Goal: Information Seeking & Learning: Compare options

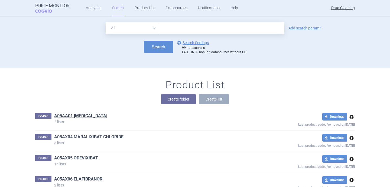
click at [139, 30] on select "All Brand Name ATC Company Active Substance Country Newer than" at bounding box center [133, 28] width 54 height 12
select select "brandName"
click at [193, 41] on link "options Search Settings" at bounding box center [192, 43] width 33 height 7
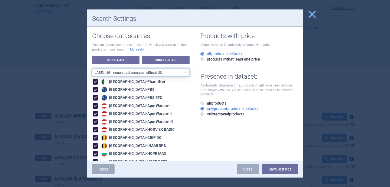
click at [154, 74] on select "All data sources LABELING - unit datasources without US LABELING - nonunit data…" at bounding box center [141, 73] width 98 height 8
select select "df38670d-62bb-4aa9-aeea-790e65b9b508"
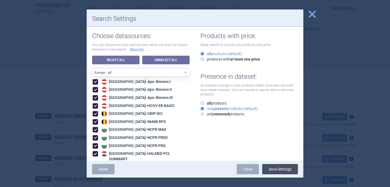
click at [281, 171] on button "Save Settings" at bounding box center [280, 169] width 36 height 10
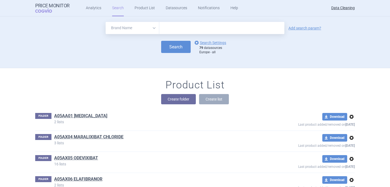
click at [218, 26] on input "text" at bounding box center [221, 28] width 125 height 12
paste input "[MEDICAL_DATA]"
type input "[MEDICAL_DATA]"
click at [184, 46] on button "Search" at bounding box center [176, 47] width 30 height 12
select select "brandName"
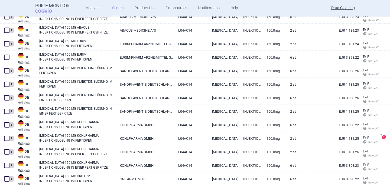
scroll to position [1088, 0]
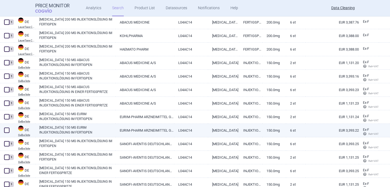
click at [69, 131] on link "[MEDICAL_DATA] 150 MG EURIM INJEKTIONSLÖSUNG IM FERTIGPEN" at bounding box center [77, 130] width 76 height 10
select select "EUR"
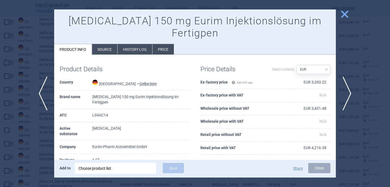
click at [107, 169] on div "Choose product list" at bounding box center [116, 168] width 74 height 11
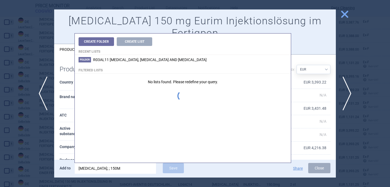
type input "kevzara; ; 150MG"
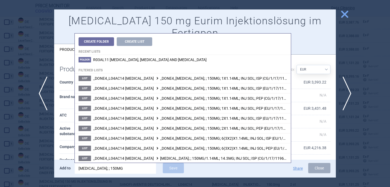
click at [66, 167] on th "Dosage form" at bounding box center [76, 173] width 33 height 13
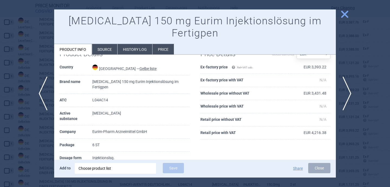
scroll to position [25, 0]
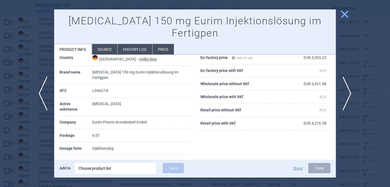
click at [96, 170] on div "Choose product list" at bounding box center [116, 168] width 74 height 11
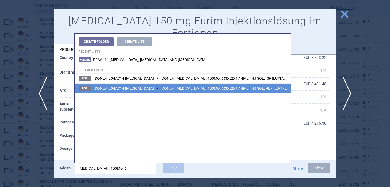
type input "kevzara; ; 150MG; 6"
click at [176, 86] on li "List _DONE4_L04AC14 SARILUMAB _DONE4_KEVZARA; ; 150MG; 6(3X2)X1.14ML; INJ SOL; …" at bounding box center [183, 88] width 216 height 10
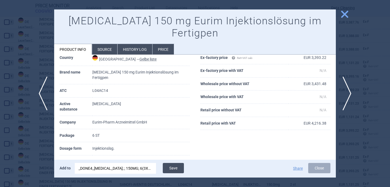
click at [174, 169] on button "Save" at bounding box center [173, 168] width 21 height 10
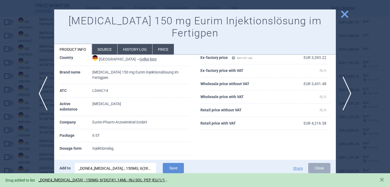
click at [28, 161] on div at bounding box center [195, 93] width 390 height 187
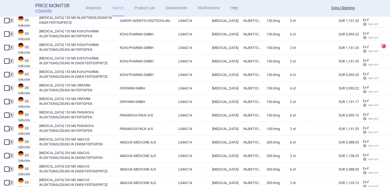
scroll to position [1300, 0]
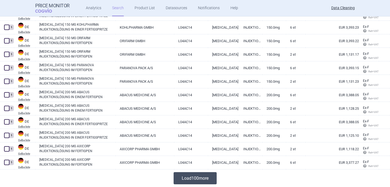
click at [210, 181] on button "Load 100 more" at bounding box center [195, 179] width 43 height 12
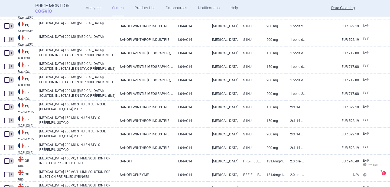
scroll to position [2654, 0]
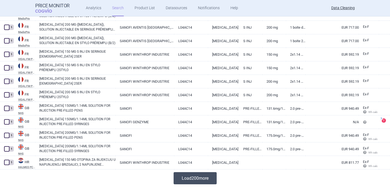
click at [183, 180] on button "Load 200 more" at bounding box center [195, 179] width 43 height 12
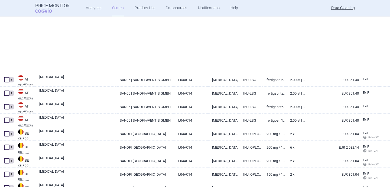
scroll to position [0, 0]
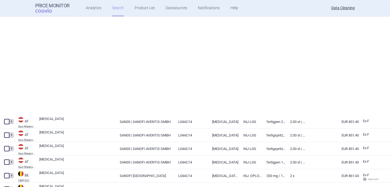
select select "brandName"
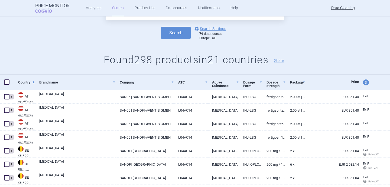
scroll to position [12, 0]
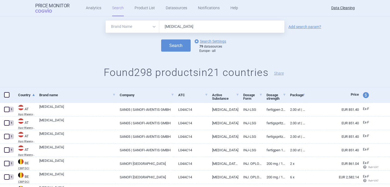
click at [193, 26] on input "[MEDICAL_DATA]" at bounding box center [221, 27] width 125 height 12
paste input "Skilarence"
type input "Skilarence"
click at [179, 44] on button "Search" at bounding box center [176, 46] width 30 height 12
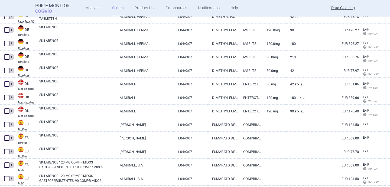
scroll to position [402, 0]
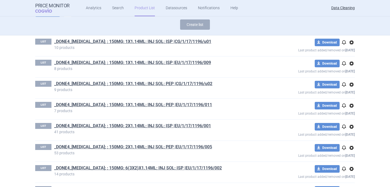
scroll to position [45, 0]
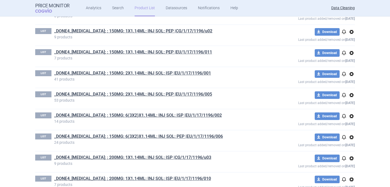
scroll to position [105, 0]
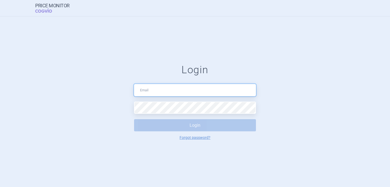
click at [148, 92] on input "text" at bounding box center [195, 90] width 122 height 12
type input "data.cleaning@cogvio.com"
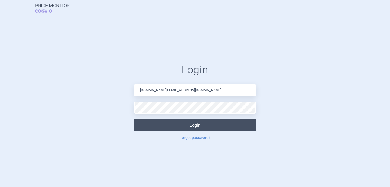
click at [167, 126] on button "Login" at bounding box center [195, 125] width 122 height 12
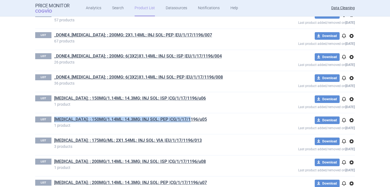
scroll to position [341, 0]
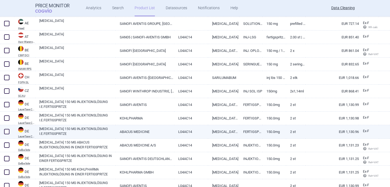
scroll to position [177, 0]
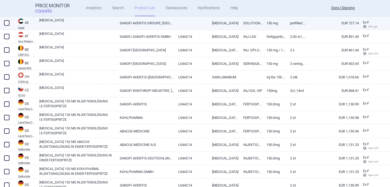
click at [82, 24] on link "[MEDICAL_DATA]" at bounding box center [77, 23] width 76 height 10
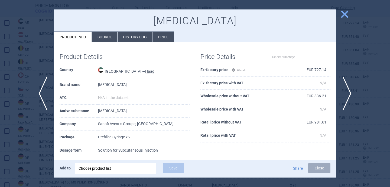
select select "EUR"
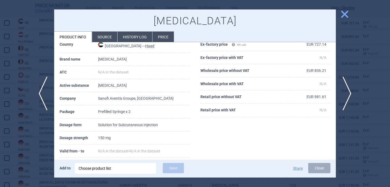
scroll to position [27, 0]
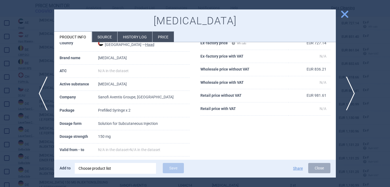
click at [352, 93] on span "next" at bounding box center [349, 94] width 12 height 34
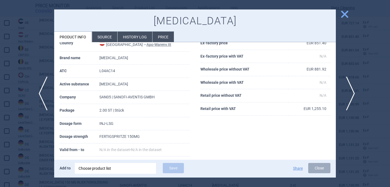
click at [352, 93] on span "next" at bounding box center [349, 94] width 12 height 34
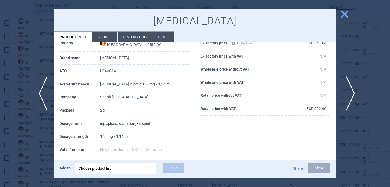
click at [352, 93] on span "next" at bounding box center [349, 94] width 12 height 34
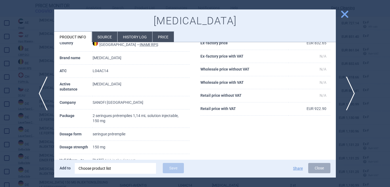
click at [352, 93] on span "next" at bounding box center [349, 94] width 12 height 34
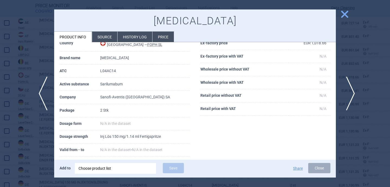
click at [352, 93] on span "next" at bounding box center [349, 94] width 12 height 34
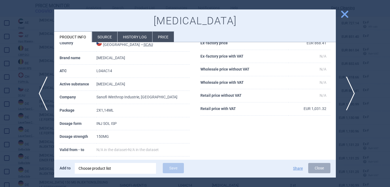
click at [352, 94] on span "next" at bounding box center [349, 94] width 12 height 34
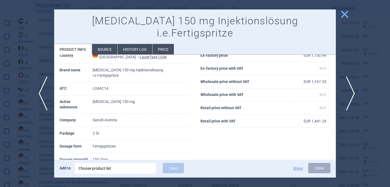
click at [352, 94] on span "next" at bounding box center [349, 94] width 12 height 34
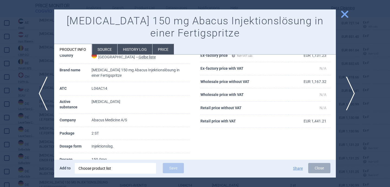
click at [352, 94] on span "next" at bounding box center [349, 94] width 12 height 34
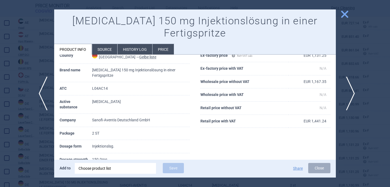
click at [352, 94] on span "next" at bounding box center [349, 94] width 12 height 34
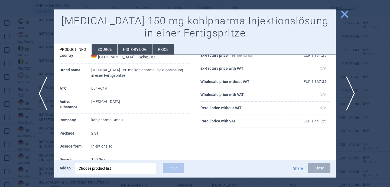
click at [352, 94] on span "next" at bounding box center [349, 94] width 12 height 34
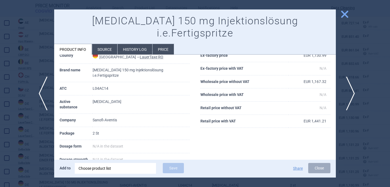
click at [352, 94] on span "next" at bounding box center [349, 94] width 12 height 34
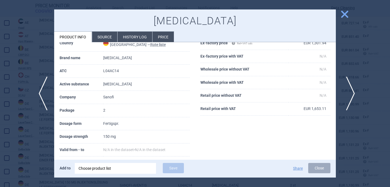
click at [352, 94] on span "next" at bounding box center [349, 94] width 12 height 34
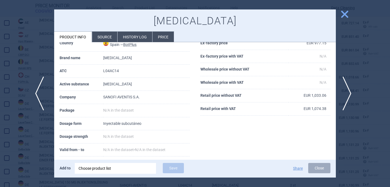
click at [37, 91] on span "previous" at bounding box center [41, 94] width 12 height 34
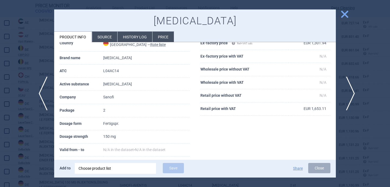
click at [348, 88] on span "next" at bounding box center [349, 94] width 12 height 34
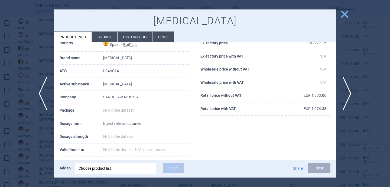
click at [106, 38] on li "Source" at bounding box center [104, 37] width 25 height 11
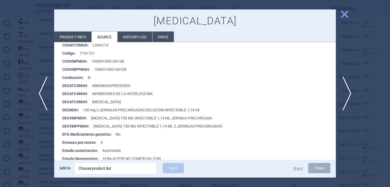
scroll to position [115, 0]
click at [349, 91] on span "next" at bounding box center [349, 94] width 12 height 34
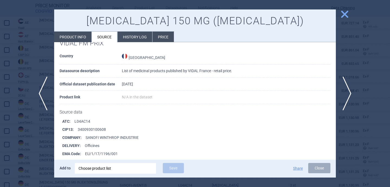
scroll to position [1256, 0]
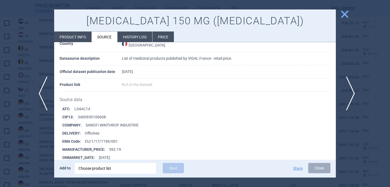
click at [347, 85] on span "next" at bounding box center [349, 94] width 12 height 34
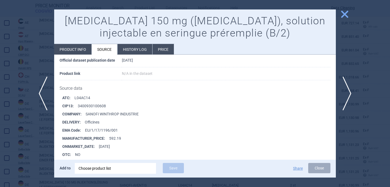
scroll to position [185, 0]
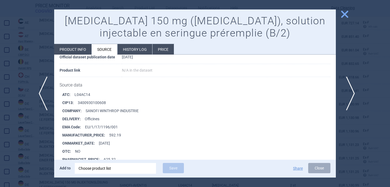
click at [350, 96] on span "next" at bounding box center [349, 94] width 12 height 34
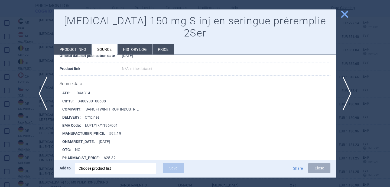
scroll to position [61, 0]
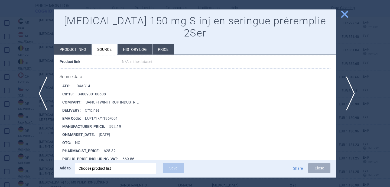
click at [345, 89] on span "next" at bounding box center [349, 94] width 12 height 34
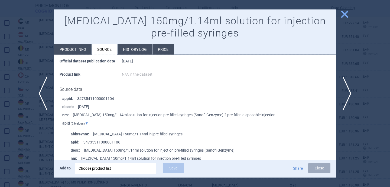
scroll to position [56, 0]
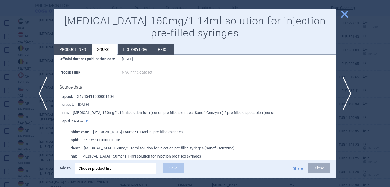
click at [78, 50] on li "Product info" at bounding box center [72, 49] width 37 height 11
select select "EUR"
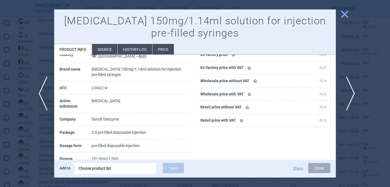
click at [353, 90] on span "next" at bounding box center [349, 94] width 12 height 34
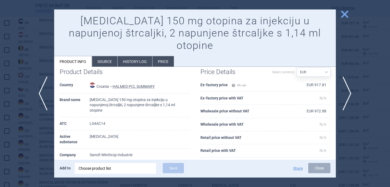
scroll to position [8, 0]
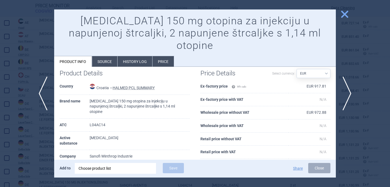
click at [104, 56] on li "Source" at bounding box center [104, 61] width 25 height 11
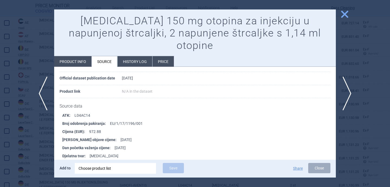
scroll to position [50, 0]
click at [353, 92] on span "next" at bounding box center [349, 94] width 12 height 34
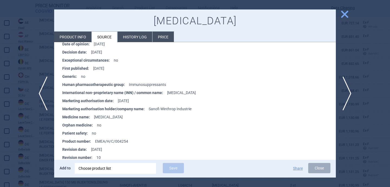
scroll to position [349, 0]
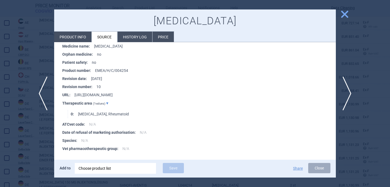
click at [78, 35] on li "Product info" at bounding box center [72, 37] width 37 height 11
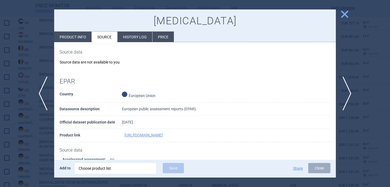
select select "EUR"
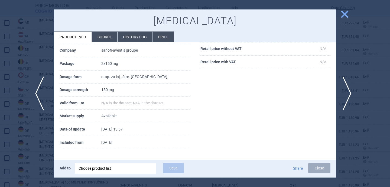
click at [41, 90] on span "previous" at bounding box center [41, 94] width 12 height 34
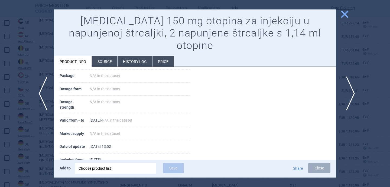
click at [352, 92] on span "next" at bounding box center [349, 94] width 12 height 34
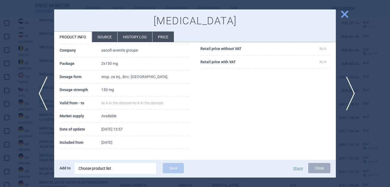
click at [352, 92] on span "next" at bounding box center [349, 94] width 12 height 34
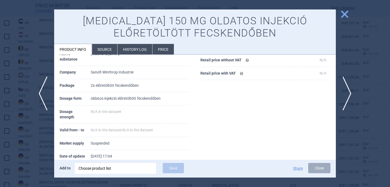
scroll to position [75, 0]
click at [103, 50] on li "Source" at bounding box center [104, 49] width 25 height 11
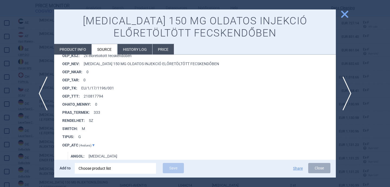
scroll to position [458, 0]
click at [351, 93] on span "next" at bounding box center [349, 94] width 12 height 34
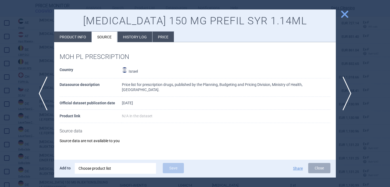
click at [68, 36] on li "Product info" at bounding box center [72, 37] width 37 height 11
select select "EUR"
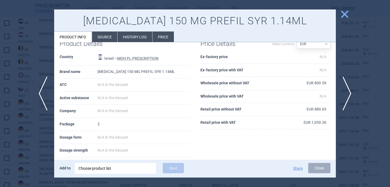
scroll to position [14, 0]
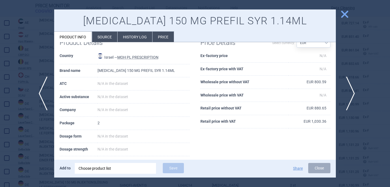
click at [352, 92] on span "next" at bounding box center [349, 94] width 12 height 34
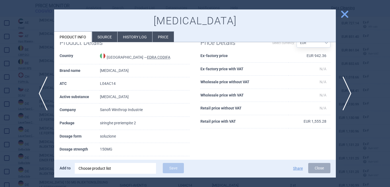
click at [33, 137] on div at bounding box center [195, 93] width 390 height 187
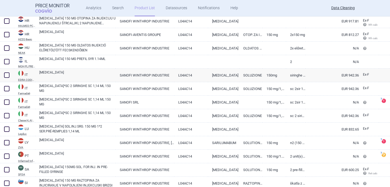
scroll to position [470, 0]
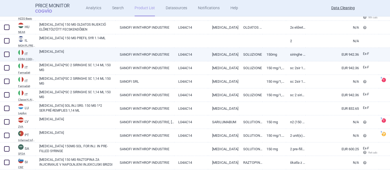
click at [72, 53] on link "[MEDICAL_DATA]" at bounding box center [77, 54] width 76 height 10
select select "EUR"
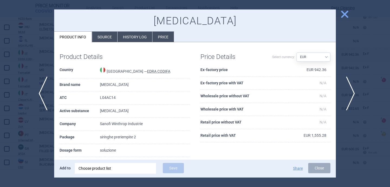
click at [350, 92] on span "next" at bounding box center [349, 94] width 12 height 34
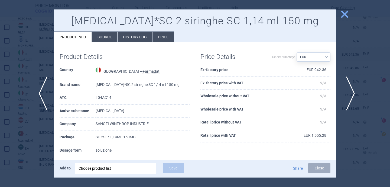
click at [350, 92] on span "next" at bounding box center [349, 94] width 12 height 34
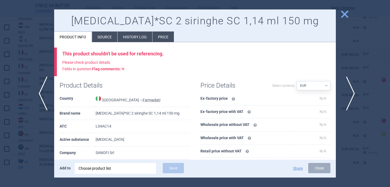
click at [351, 93] on span "next" at bounding box center [349, 94] width 12 height 34
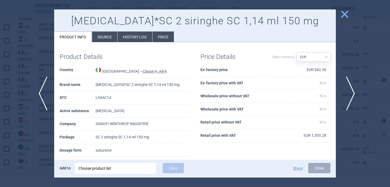
click at [351, 93] on span "next" at bounding box center [349, 94] width 12 height 34
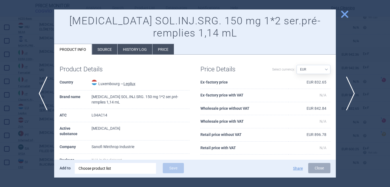
click at [351, 93] on span "next" at bounding box center [349, 94] width 12 height 34
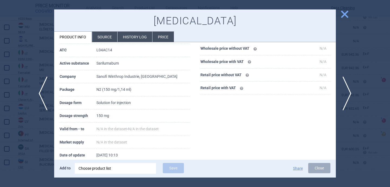
scroll to position [83, 0]
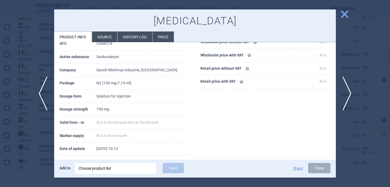
click at [109, 35] on li "Source" at bounding box center [104, 37] width 25 height 11
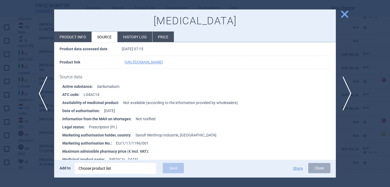
scroll to position [49, 0]
click at [352, 95] on span "next" at bounding box center [349, 94] width 12 height 34
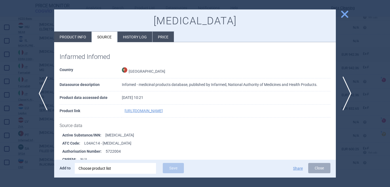
click at [76, 34] on li "Product info" at bounding box center [72, 37] width 37 height 11
select select "EUR"
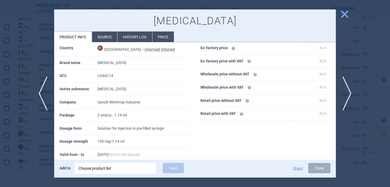
scroll to position [51, 0]
click at [352, 92] on span "next" at bounding box center [349, 94] width 12 height 34
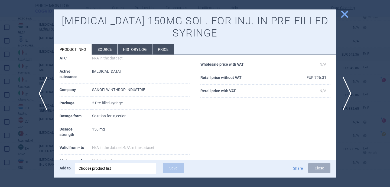
scroll to position [57, 0]
click at [348, 86] on span "next" at bounding box center [349, 94] width 12 height 34
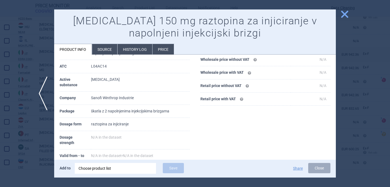
scroll to position [41, 0]
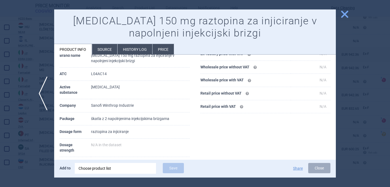
click at [34, 140] on div at bounding box center [195, 93] width 390 height 187
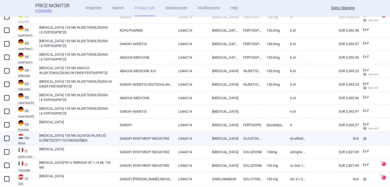
scroll to position [76, 0]
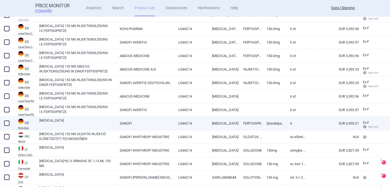
click at [81, 127] on link "[MEDICAL_DATA]" at bounding box center [77, 123] width 76 height 10
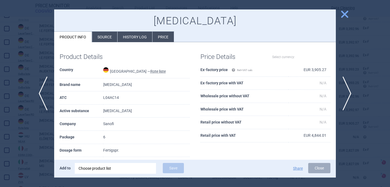
select select "EUR"
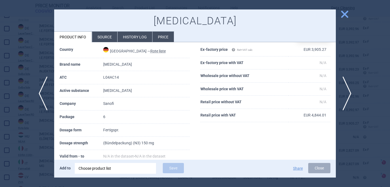
scroll to position [61, 0]
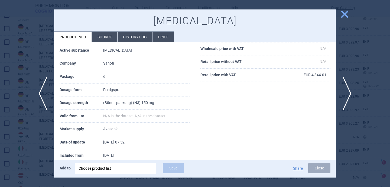
click at [16, 148] on div at bounding box center [195, 93] width 390 height 187
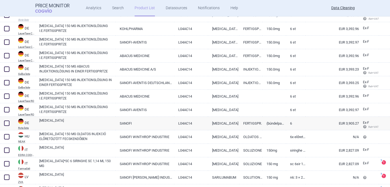
scroll to position [105, 0]
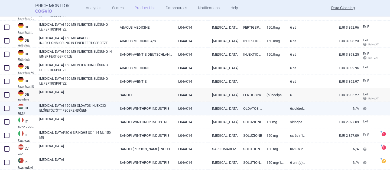
click at [68, 109] on link "KEVZARA 150 MG OLDATOS INJEKCIÓ ELŐRETÖLTÖTT FECSKENDŐBEN" at bounding box center [77, 108] width 76 height 10
select select "EUR"
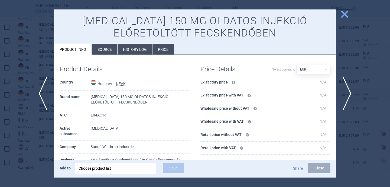
click at [103, 47] on li "Source" at bounding box center [104, 49] width 25 height 11
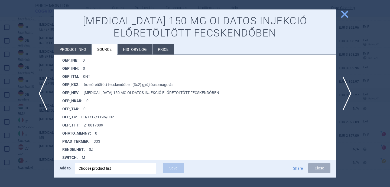
scroll to position [430, 0]
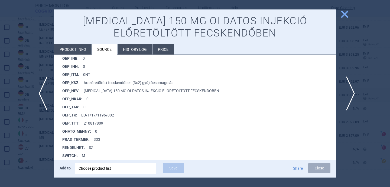
click at [349, 95] on span "next" at bounding box center [349, 94] width 12 height 34
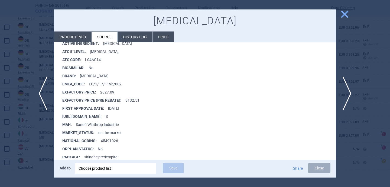
scroll to position [96, 0]
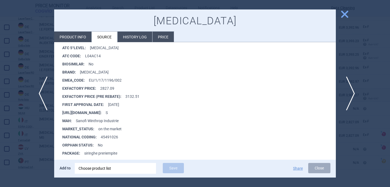
click at [351, 91] on span "next" at bounding box center [349, 94] width 12 height 34
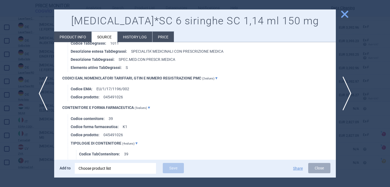
scroll to position [415, 0]
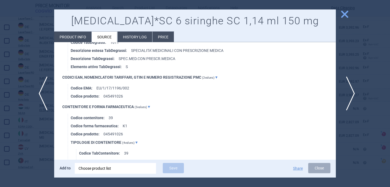
click at [348, 96] on span "next" at bounding box center [349, 94] width 12 height 34
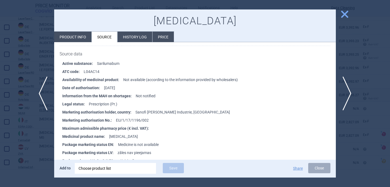
scroll to position [78, 0]
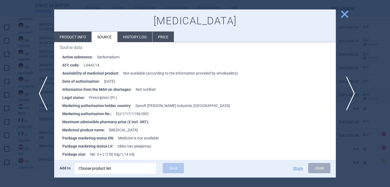
click at [348, 90] on span "next" at bounding box center [349, 94] width 12 height 34
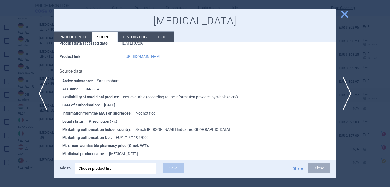
scroll to position [56, 0]
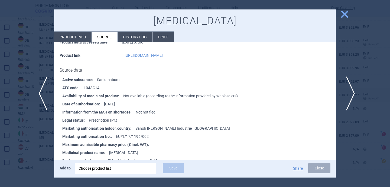
click at [345, 85] on span "next" at bounding box center [349, 94] width 12 height 34
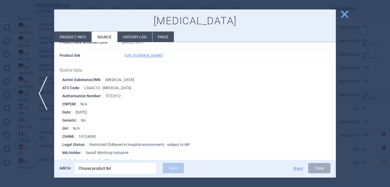
click at [80, 38] on li "Product info" at bounding box center [72, 37] width 37 height 11
select select "EUR"
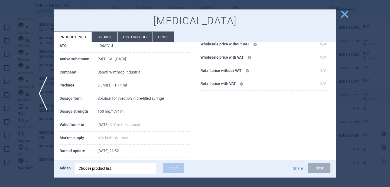
scroll to position [83, 0]
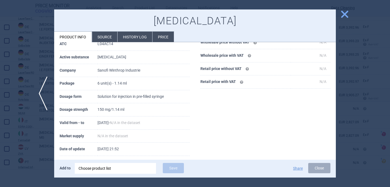
click at [16, 161] on div at bounding box center [195, 93] width 390 height 187
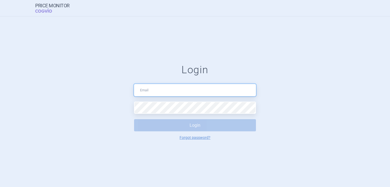
click at [173, 92] on input "text" at bounding box center [195, 90] width 122 height 12
type input "[DOMAIN_NAME][EMAIL_ADDRESS][DOMAIN_NAME]"
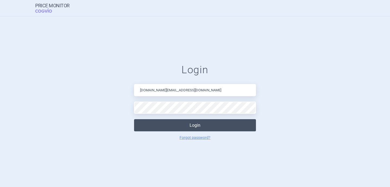
click at [176, 124] on button "Login" at bounding box center [195, 125] width 122 height 12
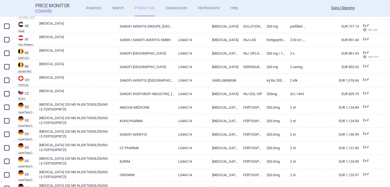
scroll to position [202, 0]
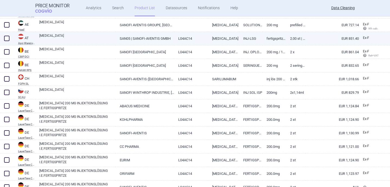
click at [100, 38] on link "[MEDICAL_DATA]" at bounding box center [77, 38] width 76 height 10
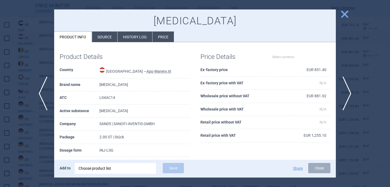
select select "EUR"
click at [107, 39] on li "Source" at bounding box center [104, 37] width 25 height 11
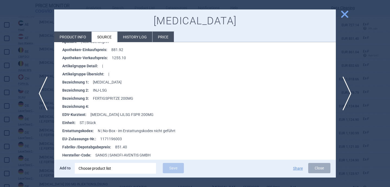
scroll to position [122, 0]
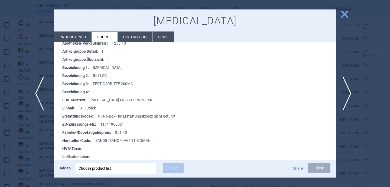
click at [39, 92] on span "previous" at bounding box center [41, 94] width 12 height 34
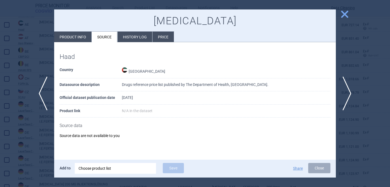
click at [83, 37] on li "Product info" at bounding box center [72, 37] width 37 height 11
select select "EUR"
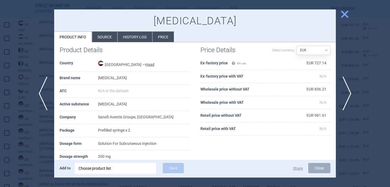
scroll to position [10, 0]
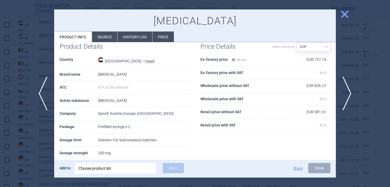
click at [29, 136] on div at bounding box center [195, 93] width 390 height 187
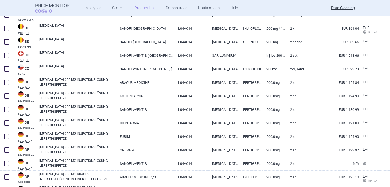
scroll to position [229, 0]
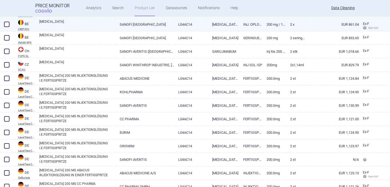
click at [85, 22] on link "[MEDICAL_DATA]" at bounding box center [77, 24] width 76 height 10
select select "EUR"
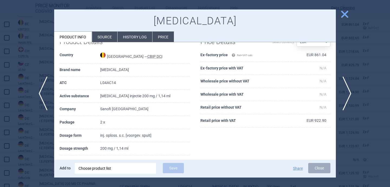
scroll to position [24, 0]
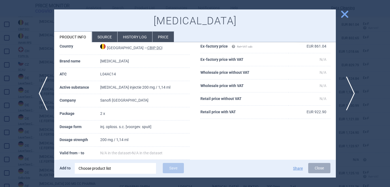
click at [349, 94] on span "next" at bounding box center [349, 94] width 12 height 34
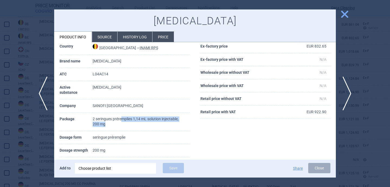
drag, startPoint x: 121, startPoint y: 118, endPoint x: 166, endPoint y: 123, distance: 45.2
click at [166, 123] on td "2 seringues préremplies 1,14 mL solution injectable, 200 mg" at bounding box center [141, 122] width 97 height 18
click at [167, 128] on td "2 seringues préremplies 1,14 mL solution injectable, 200 mg" at bounding box center [141, 122] width 97 height 18
click at [37, 142] on div at bounding box center [195, 93] width 390 height 187
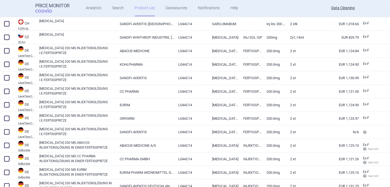
scroll to position [258, 0]
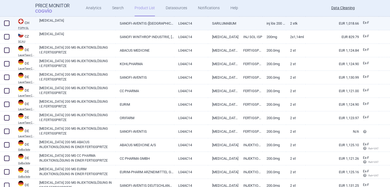
click at [77, 23] on link "[MEDICAL_DATA]" at bounding box center [77, 23] width 76 height 10
select select "EUR"
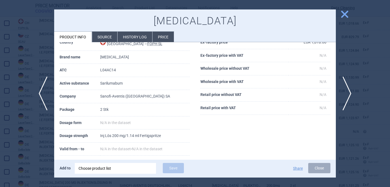
scroll to position [29, 0]
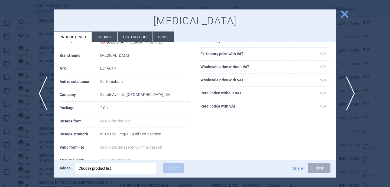
click at [352, 91] on span "next" at bounding box center [349, 94] width 12 height 34
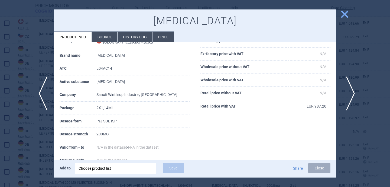
click at [352, 91] on span "next" at bounding box center [349, 94] width 12 height 34
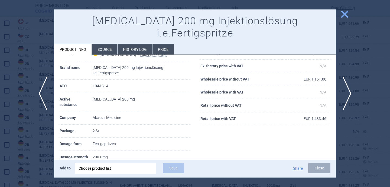
click at [46, 143] on div at bounding box center [195, 93] width 390 height 187
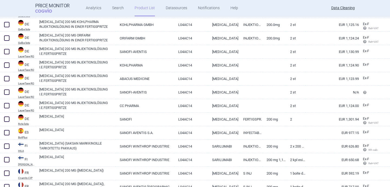
scroll to position [447, 0]
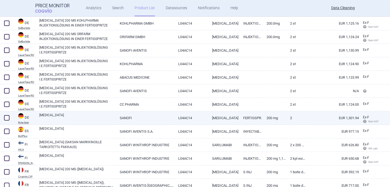
click at [93, 116] on link "[MEDICAL_DATA]" at bounding box center [77, 118] width 76 height 10
select select "EUR"
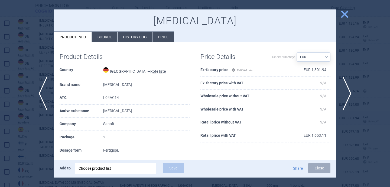
scroll to position [30, 0]
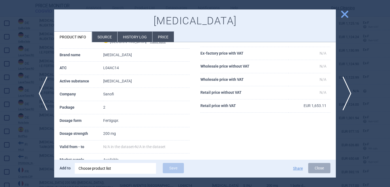
click at [42, 142] on div at bounding box center [195, 93] width 390 height 187
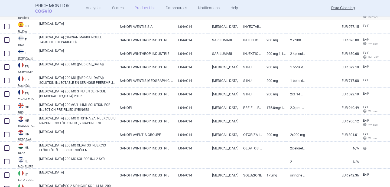
scroll to position [555, 0]
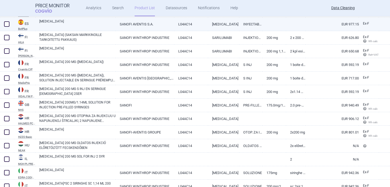
click at [79, 23] on link "[MEDICAL_DATA]" at bounding box center [77, 24] width 76 height 10
select select "EUR"
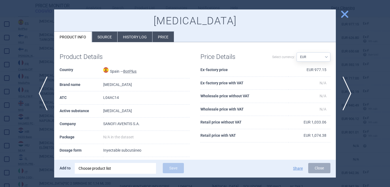
click at [96, 36] on li "Source" at bounding box center [104, 37] width 25 height 11
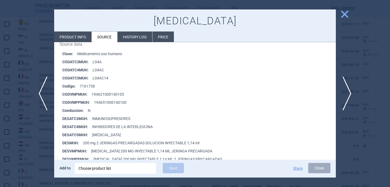
scroll to position [112, 0]
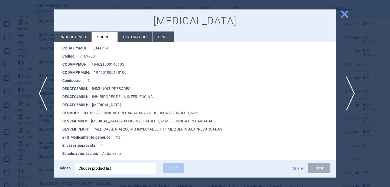
click at [348, 90] on span "next" at bounding box center [349, 94] width 12 height 34
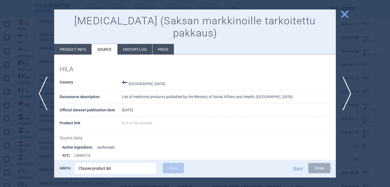
click at [74, 44] on li "Product info" at bounding box center [72, 49] width 37 height 11
select select "EUR"
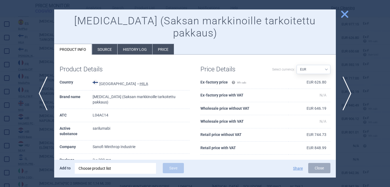
scroll to position [28, 0]
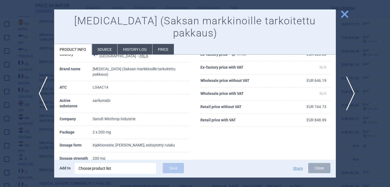
click at [350, 87] on span "next" at bounding box center [349, 94] width 12 height 34
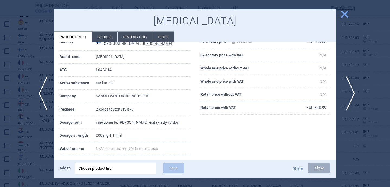
click at [350, 87] on span "next" at bounding box center [349, 94] width 12 height 34
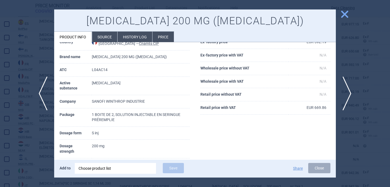
scroll to position [28, 0]
click at [104, 37] on li "Source" at bounding box center [104, 37] width 25 height 11
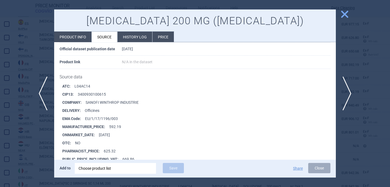
scroll to position [2891, 0]
click at [349, 92] on span "next" at bounding box center [349, 94] width 12 height 34
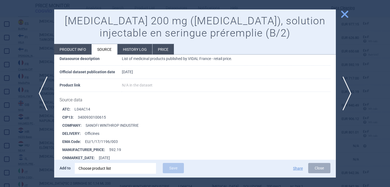
scroll to position [2847, 0]
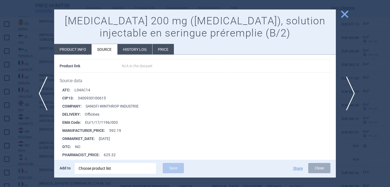
click at [352, 96] on span "next" at bounding box center [349, 94] width 12 height 34
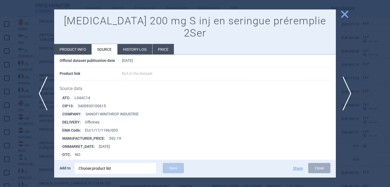
scroll to position [51, 0]
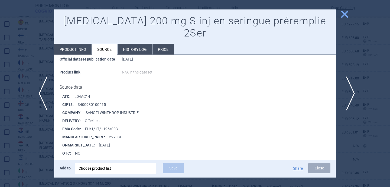
click at [347, 91] on span "next" at bounding box center [349, 94] width 12 height 34
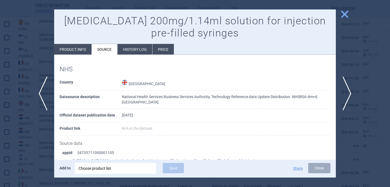
click at [79, 52] on li "Product info" at bounding box center [72, 49] width 37 height 11
select select "EUR"
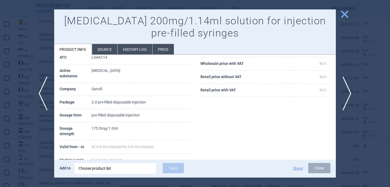
scroll to position [59, 0]
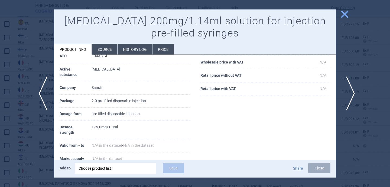
click at [352, 91] on span "next" at bounding box center [349, 94] width 12 height 34
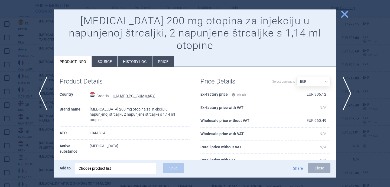
click at [109, 56] on li "Source" at bounding box center [104, 61] width 25 height 11
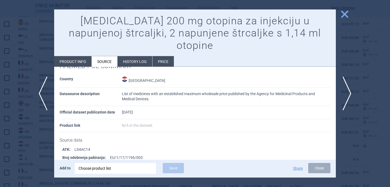
scroll to position [37, 0]
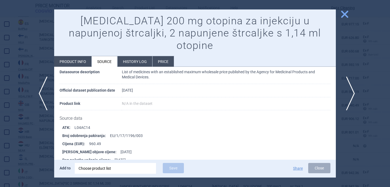
click at [354, 95] on span "next" at bounding box center [349, 94] width 12 height 34
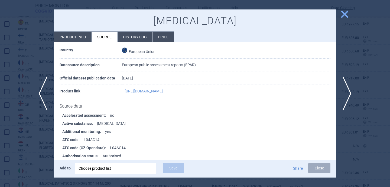
click at [79, 36] on li "Product info" at bounding box center [72, 37] width 37 height 11
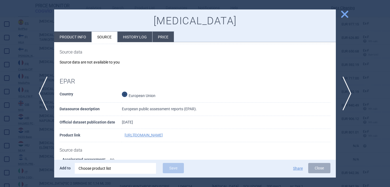
select select "EUR"
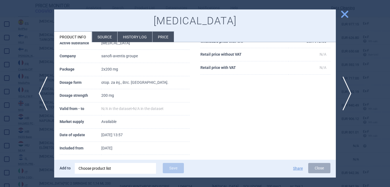
scroll to position [61, 0]
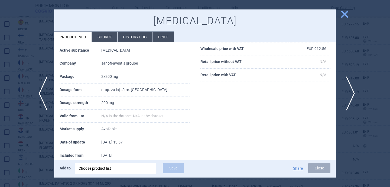
click at [351, 90] on span "next" at bounding box center [349, 94] width 12 height 34
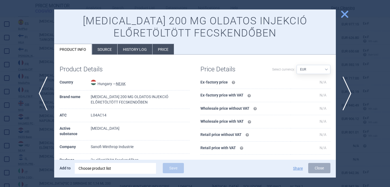
click at [101, 48] on li "Source" at bounding box center [104, 49] width 25 height 11
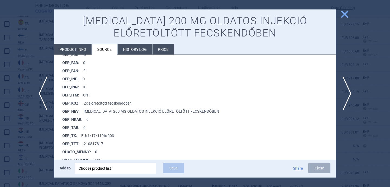
scroll to position [451, 0]
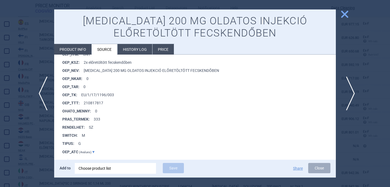
click at [352, 93] on span "next" at bounding box center [349, 94] width 12 height 34
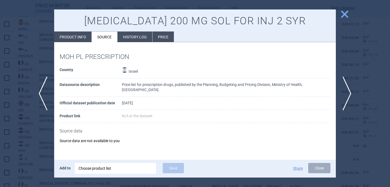
click at [71, 32] on li "Product info" at bounding box center [72, 37] width 37 height 11
select select "EUR"
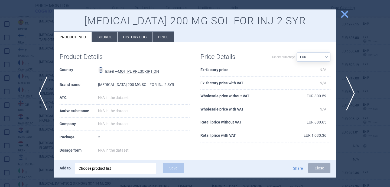
click at [351, 97] on span "next" at bounding box center [349, 94] width 12 height 34
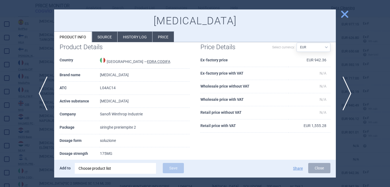
scroll to position [11, 0]
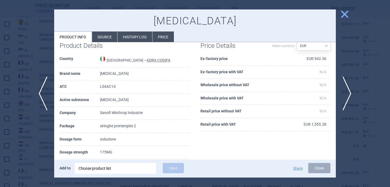
click at [106, 40] on li "Source" at bounding box center [104, 37] width 25 height 11
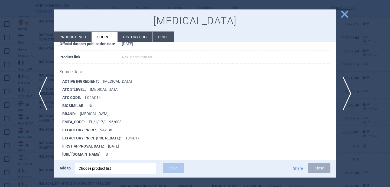
scroll to position [58, 0]
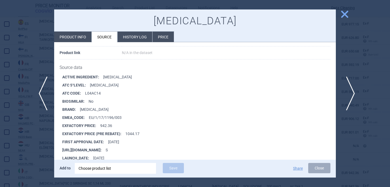
click at [351, 90] on span "next" at bounding box center [349, 94] width 12 height 34
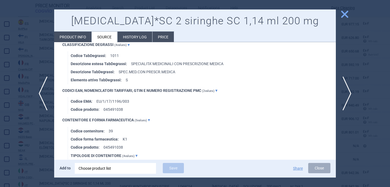
scroll to position [424, 0]
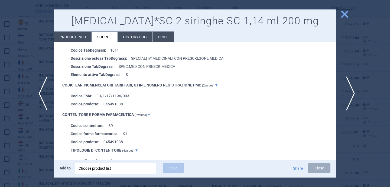
click at [348, 92] on span "next" at bounding box center [349, 94] width 12 height 34
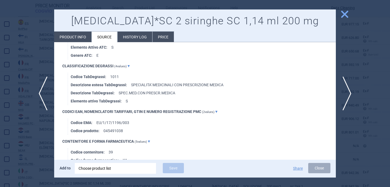
scroll to position [571, 0]
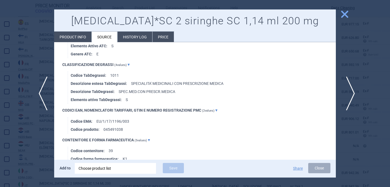
click at [351, 89] on span "next" at bounding box center [349, 94] width 12 height 34
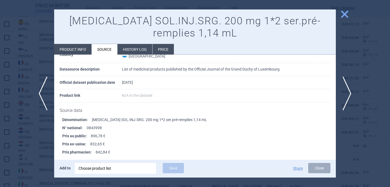
scroll to position [28, 0]
click at [349, 95] on span "next" at bounding box center [349, 94] width 12 height 34
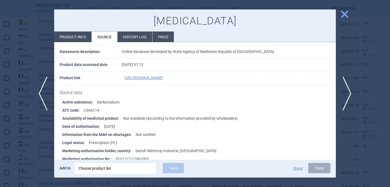
scroll to position [35, 0]
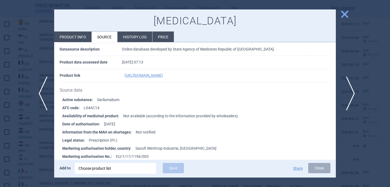
click at [348, 89] on span "next" at bounding box center [349, 94] width 12 height 34
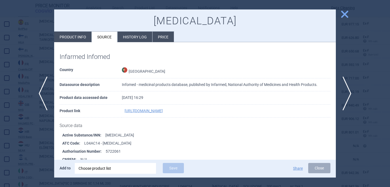
click at [84, 38] on li "Product info" at bounding box center [72, 37] width 37 height 11
select select "EUR"
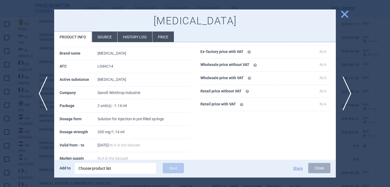
scroll to position [63, 0]
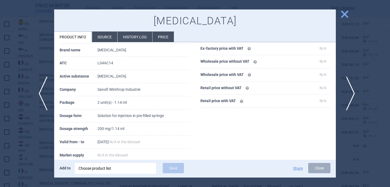
click at [352, 94] on span "next" at bounding box center [349, 94] width 12 height 34
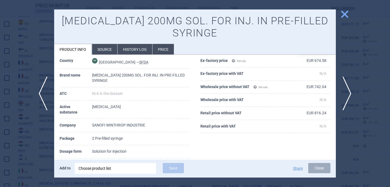
scroll to position [19, 0]
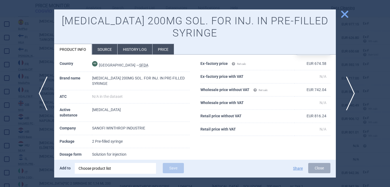
click at [351, 93] on span "next" at bounding box center [349, 94] width 12 height 34
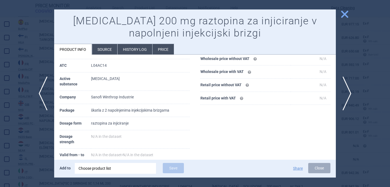
scroll to position [51, 0]
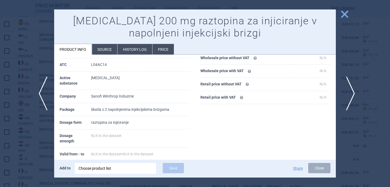
click at [352, 90] on span "next" at bounding box center [349, 94] width 12 height 34
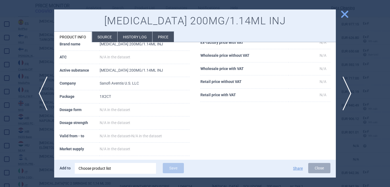
scroll to position [44, 0]
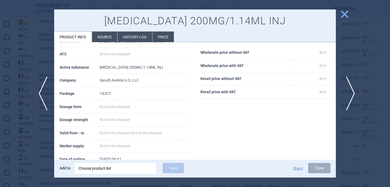
click at [348, 96] on span "next" at bounding box center [349, 94] width 12 height 34
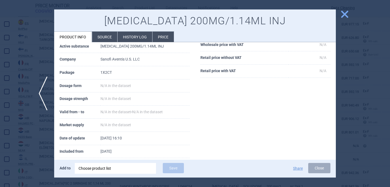
scroll to position [65, 0]
click at [357, 95] on div at bounding box center [195, 93] width 390 height 187
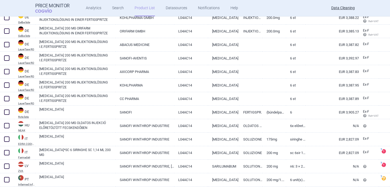
scroll to position [267, 0]
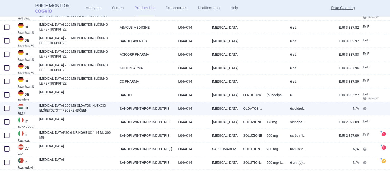
click at [99, 108] on link "[MEDICAL_DATA] 200 MG OLDATOS INJEKCIÓ ELŐRETÖLTÖTT FECSKENDŐBEN" at bounding box center [77, 108] width 76 height 10
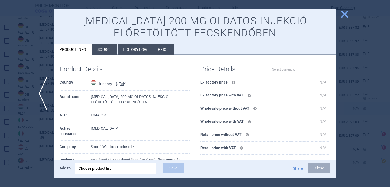
select select "EUR"
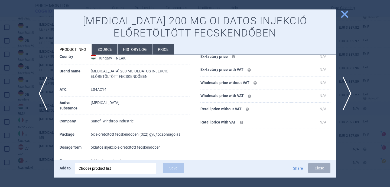
scroll to position [26, 0]
click at [107, 47] on li "Source" at bounding box center [104, 49] width 25 height 11
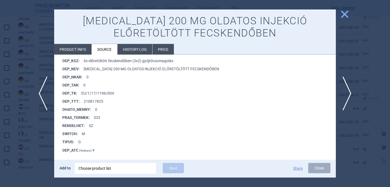
scroll to position [453, 0]
click at [349, 91] on span "next" at bounding box center [349, 94] width 12 height 34
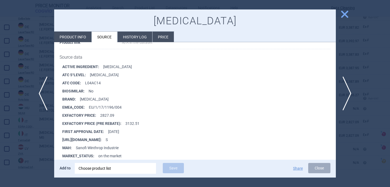
scroll to position [70, 0]
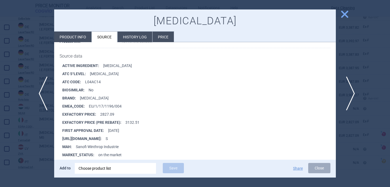
click at [351, 90] on span "next" at bounding box center [349, 94] width 12 height 34
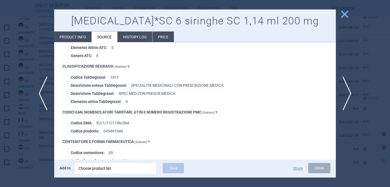
scroll to position [383, 0]
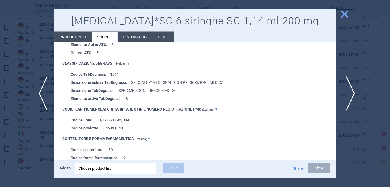
click at [349, 92] on span "next" at bounding box center [349, 94] width 12 height 34
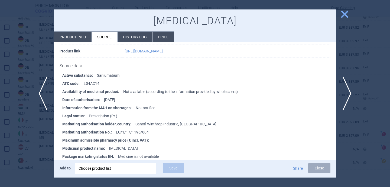
scroll to position [70, 0]
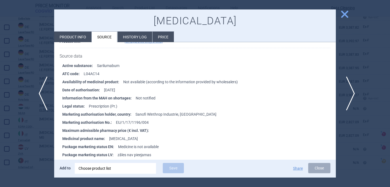
click at [344, 97] on span "next" at bounding box center [349, 94] width 12 height 34
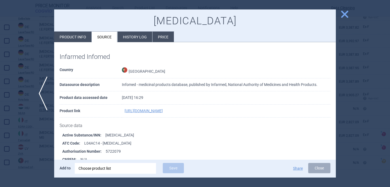
click at [83, 37] on li "Product info" at bounding box center [72, 37] width 37 height 11
select select "EUR"
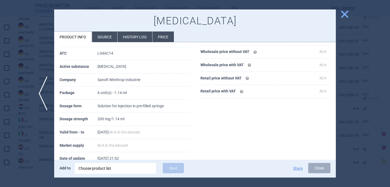
scroll to position [73, 0]
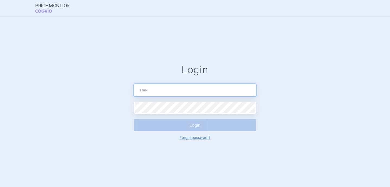
click at [175, 88] on input "text" at bounding box center [195, 90] width 122 height 12
type input "[DOMAIN_NAME][EMAIL_ADDRESS][DOMAIN_NAME]"
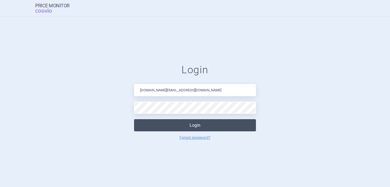
click at [195, 126] on button "Login" at bounding box center [195, 125] width 122 height 12
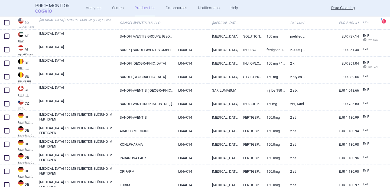
scroll to position [140, 0]
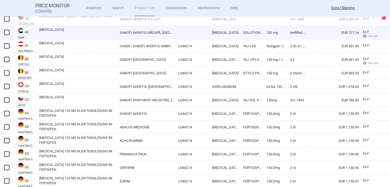
click at [62, 31] on link "[MEDICAL_DATA]" at bounding box center [77, 32] width 76 height 10
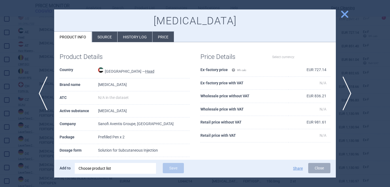
select select "EUR"
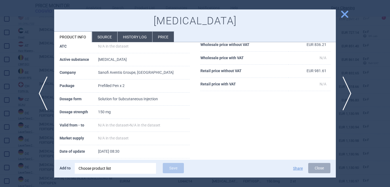
scroll to position [53, 0]
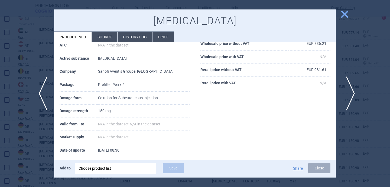
click at [352, 91] on span "next" at bounding box center [349, 94] width 12 height 34
click at [351, 90] on span "next" at bounding box center [349, 94] width 12 height 34
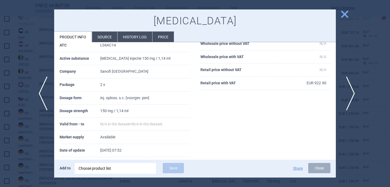
click at [352, 89] on span "next" at bounding box center [349, 94] width 12 height 34
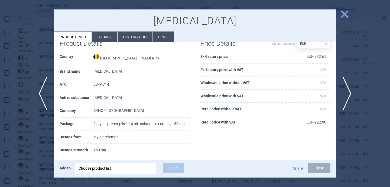
scroll to position [20, 0]
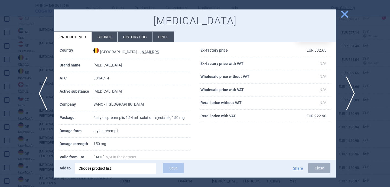
click at [350, 94] on span "next" at bounding box center [349, 94] width 12 height 34
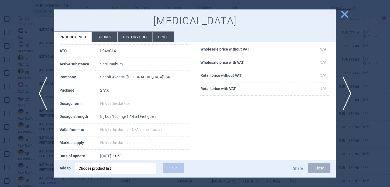
scroll to position [56, 0]
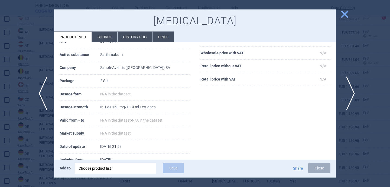
click at [350, 91] on span "next" at bounding box center [349, 94] width 12 height 34
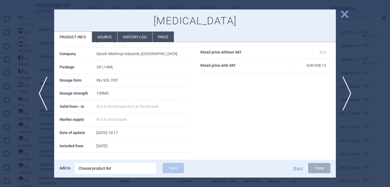
scroll to position [70, 0]
click at [17, 126] on div at bounding box center [195, 93] width 390 height 187
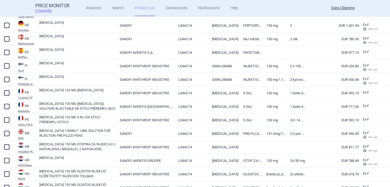
scroll to position [406, 0]
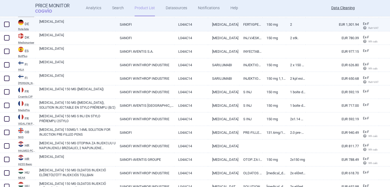
click at [86, 27] on link "[MEDICAL_DATA]" at bounding box center [77, 24] width 76 height 10
select select "EUR"
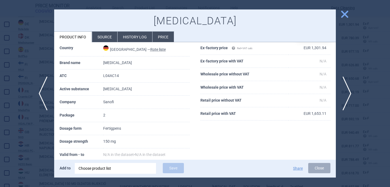
scroll to position [27, 0]
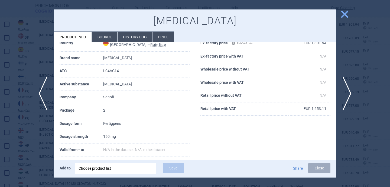
click at [36, 134] on div at bounding box center [195, 93] width 390 height 187
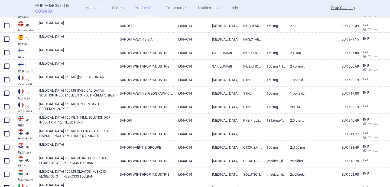
scroll to position [420, 0]
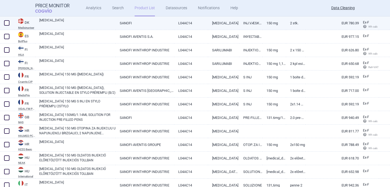
click at [67, 24] on link "[MEDICAL_DATA]" at bounding box center [77, 23] width 76 height 10
select select "EUR"
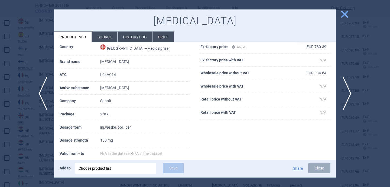
scroll to position [34, 0]
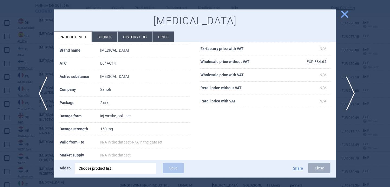
click at [351, 92] on span "next" at bounding box center [349, 94] width 12 height 34
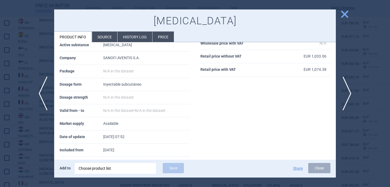
scroll to position [69, 0]
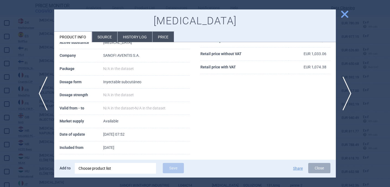
click at [103, 39] on li "Source" at bounding box center [104, 37] width 25 height 11
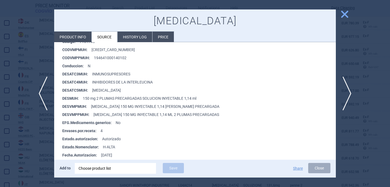
scroll to position [126, 0]
click at [347, 87] on span "next" at bounding box center [349, 94] width 12 height 34
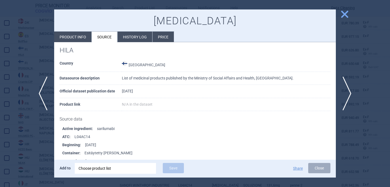
scroll to position [53, 0]
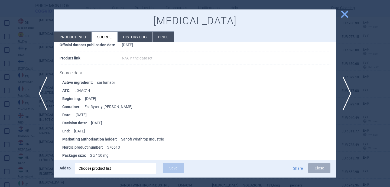
click at [83, 32] on li "Product info" at bounding box center [72, 37] width 37 height 11
select select "EUR"
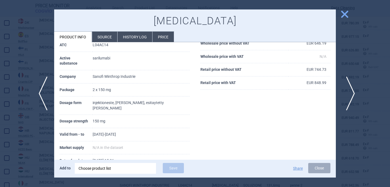
click at [351, 94] on span "next" at bounding box center [349, 94] width 12 height 34
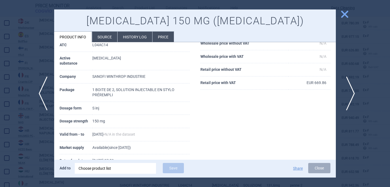
click at [348, 102] on span "next" at bounding box center [349, 94] width 12 height 34
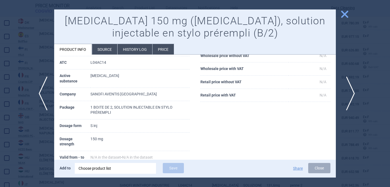
click at [351, 96] on span "next" at bounding box center [349, 94] width 12 height 34
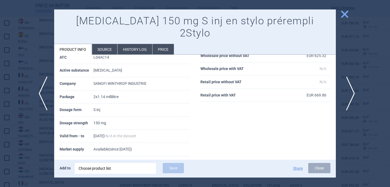
click at [350, 96] on span "next" at bounding box center [349, 94] width 12 height 34
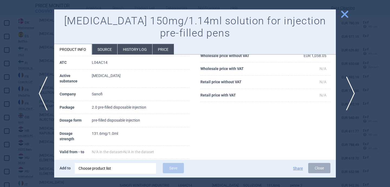
click at [350, 97] on span "next" at bounding box center [349, 94] width 12 height 34
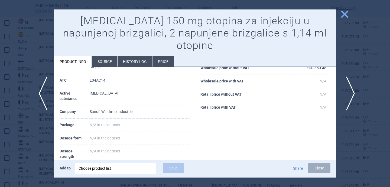
click at [350, 98] on span "next" at bounding box center [349, 94] width 12 height 34
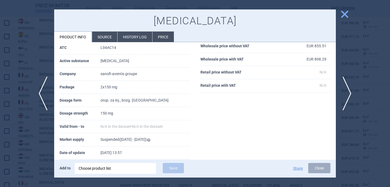
scroll to position [51, 0]
click at [348, 96] on span "next" at bounding box center [349, 94] width 12 height 34
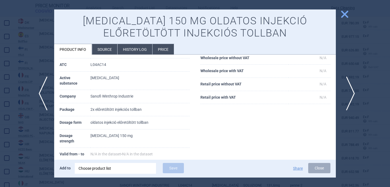
scroll to position [56, 0]
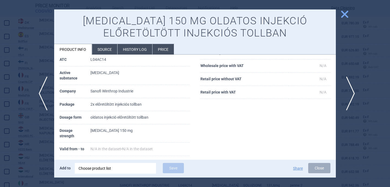
click at [347, 98] on span "next" at bounding box center [349, 94] width 12 height 34
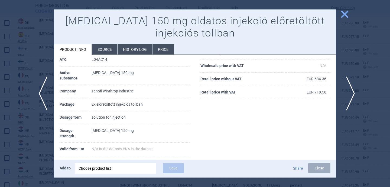
click at [346, 98] on span "next" at bounding box center [349, 94] width 12 height 34
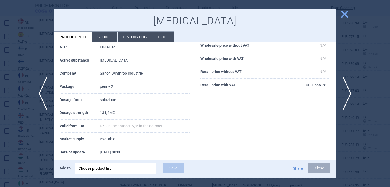
scroll to position [27, 0]
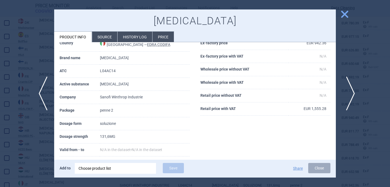
click at [351, 94] on span "next" at bounding box center [349, 94] width 12 height 34
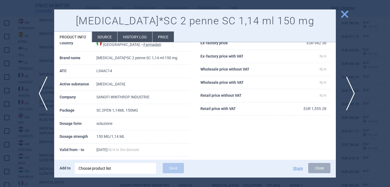
click at [350, 91] on span "next" at bounding box center [349, 94] width 12 height 34
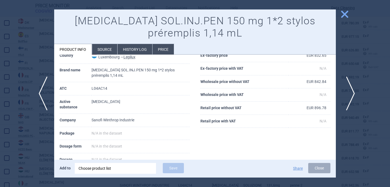
click at [350, 91] on span "next" at bounding box center [349, 94] width 12 height 34
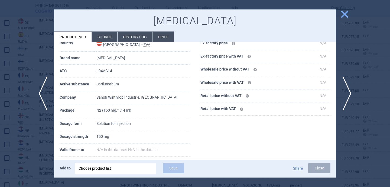
click at [104, 38] on li "Source" at bounding box center [104, 37] width 25 height 11
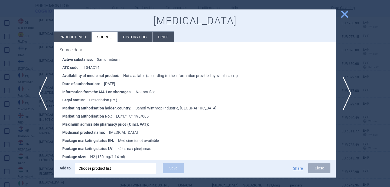
scroll to position [90, 0]
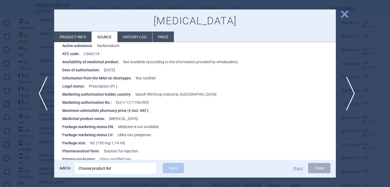
click at [348, 101] on span "next" at bounding box center [349, 94] width 12 height 34
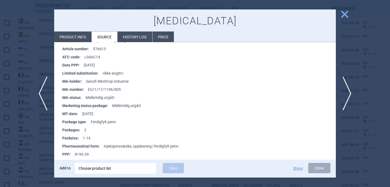
scroll to position [101, 0]
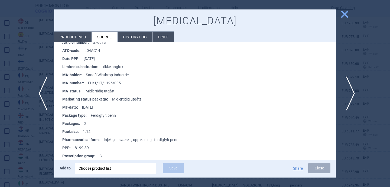
click at [350, 92] on span "next" at bounding box center [349, 94] width 12 height 34
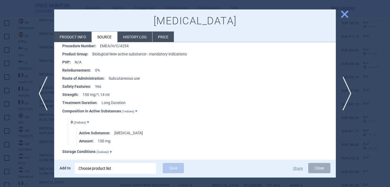
click at [72, 38] on li "Product info" at bounding box center [72, 37] width 37 height 11
select select "EUR"
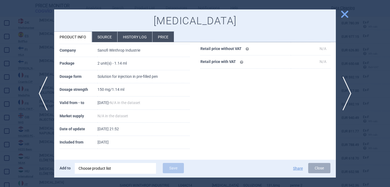
scroll to position [102, 0]
click at [351, 92] on span "next" at bounding box center [349, 94] width 12 height 34
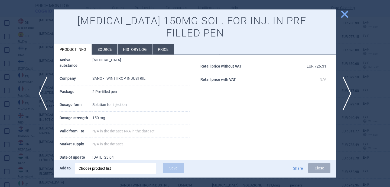
scroll to position [68, 0]
click at [353, 92] on span "next" at bounding box center [349, 94] width 12 height 34
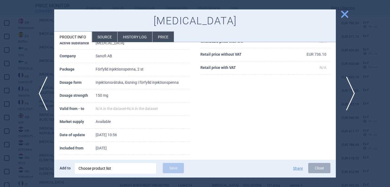
click at [352, 93] on span "next" at bounding box center [349, 94] width 12 height 34
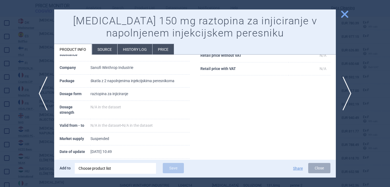
scroll to position [77, 0]
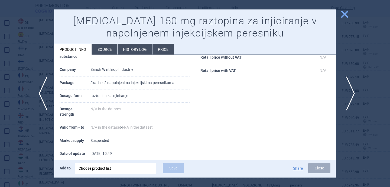
click at [348, 96] on span "next" at bounding box center [349, 94] width 12 height 34
click at [349, 98] on span "next" at bounding box center [349, 94] width 12 height 34
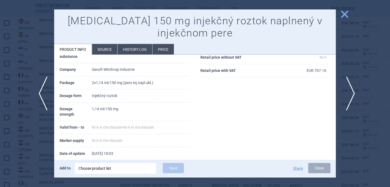
click at [347, 98] on span "next" at bounding box center [349, 94] width 12 height 34
click at [346, 99] on span "next" at bounding box center [349, 94] width 12 height 34
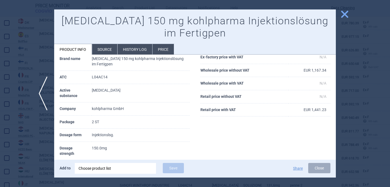
scroll to position [38, 0]
click at [38, 138] on div at bounding box center [195, 93] width 390 height 187
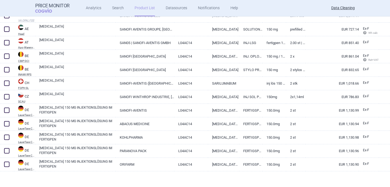
scroll to position [108, 0]
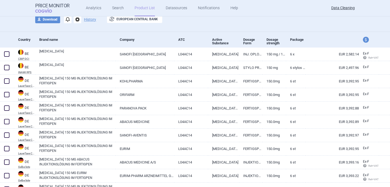
scroll to position [39, 0]
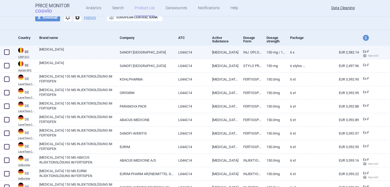
click at [90, 53] on link "[MEDICAL_DATA]" at bounding box center [77, 52] width 76 height 10
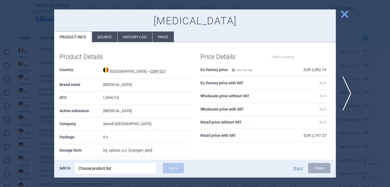
select select "EUR"
click at [103, 37] on li "Source" at bounding box center [104, 37] width 25 height 11
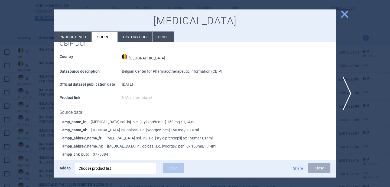
scroll to position [20, 0]
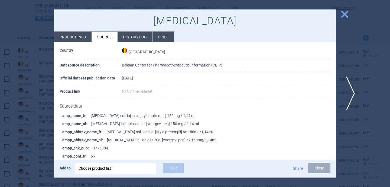
click at [350, 92] on span "next" at bounding box center [349, 94] width 12 height 34
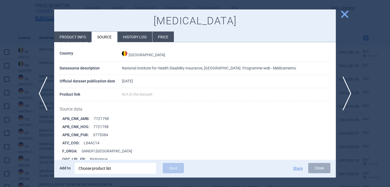
scroll to position [19, 0]
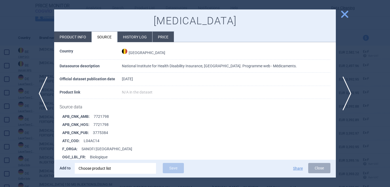
click at [83, 42] on li "Product info" at bounding box center [72, 37] width 37 height 11
select select "EUR"
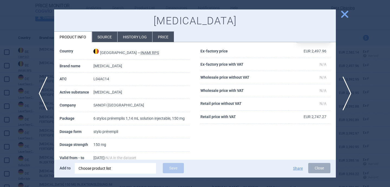
click at [38, 137] on div at bounding box center [195, 93] width 390 height 187
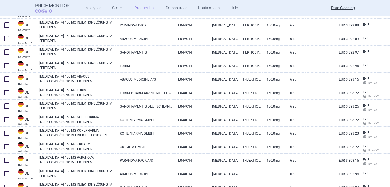
scroll to position [122, 0]
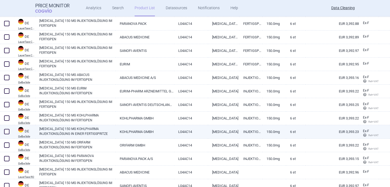
click at [62, 134] on link "[MEDICAL_DATA] 150 MG KOHLPHARMA INJEKTIONSLÖSUNG IN EINER FERTIGSPRITZE" at bounding box center [77, 132] width 76 height 10
select select "EUR"
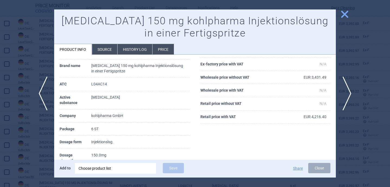
scroll to position [36, 0]
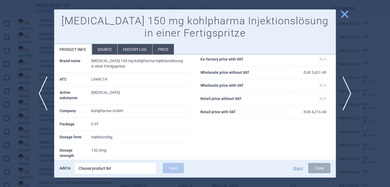
click at [104, 48] on li "Source" at bounding box center [104, 49] width 25 height 11
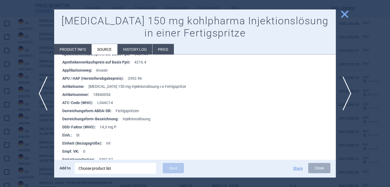
scroll to position [1400, 0]
click at [18, 142] on div at bounding box center [195, 93] width 390 height 187
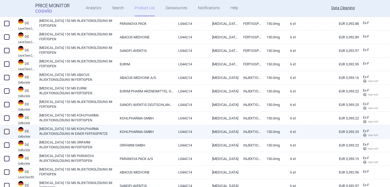
click at [7, 132] on span at bounding box center [6, 131] width 5 height 5
checkbox input "true"
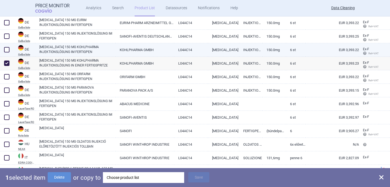
scroll to position [191, 0]
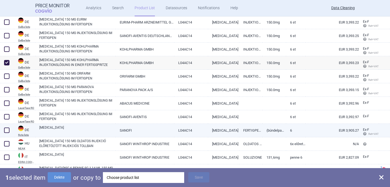
click at [54, 134] on link "[MEDICAL_DATA]" at bounding box center [77, 130] width 76 height 10
select select "EUR"
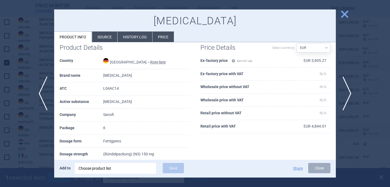
scroll to position [12, 0]
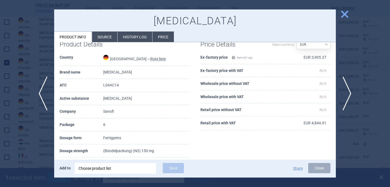
click at [22, 141] on div at bounding box center [195, 93] width 390 height 187
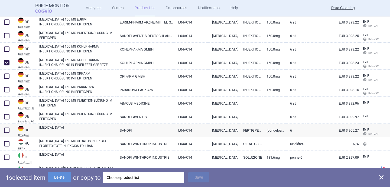
click at [138, 183] on div "Choose product list" at bounding box center [144, 178] width 74 height 11
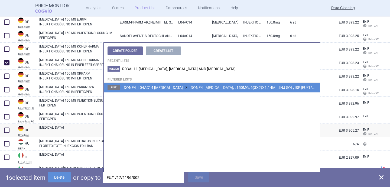
type input "EU/1/17/1196/002"
click at [208, 88] on span "_DONE4_L04AC14 SARILUMAB _DONE4_KEVZARA; ; 150MG; 6(3X2)X1.14ML; INJ SOL; ISP |…" at bounding box center [228, 88] width 213 height 4
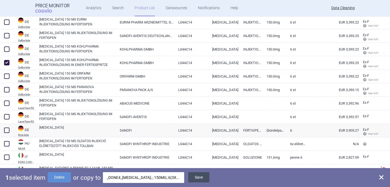
click at [197, 177] on button "Save" at bounding box center [198, 178] width 21 height 10
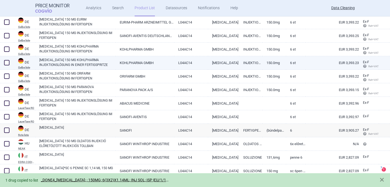
click at [5, 63] on span at bounding box center [6, 62] width 5 height 5
checkbox input "true"
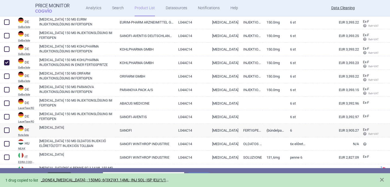
click at [61, 173] on button "Delete" at bounding box center [59, 178] width 23 height 10
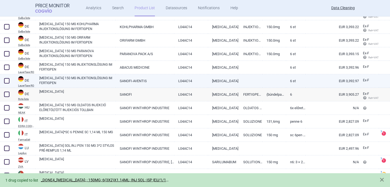
scroll to position [222, 0]
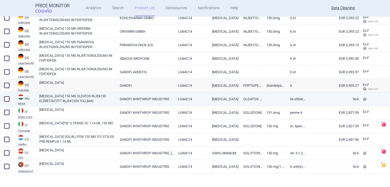
click at [98, 100] on link "KEVZARA 150 MG OLDATOS INJEKCIÓ ELŐRETÖLTÖTT INJEKCIÓS TOLLBAN" at bounding box center [77, 99] width 76 height 10
select select "EUR"
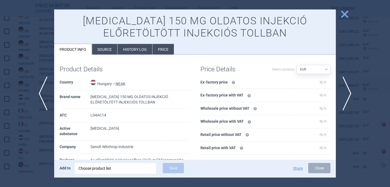
click at [109, 48] on li "Source" at bounding box center [104, 49] width 25 height 11
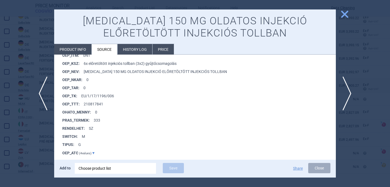
scroll to position [450, 0]
click at [349, 98] on span "next" at bounding box center [349, 94] width 12 height 34
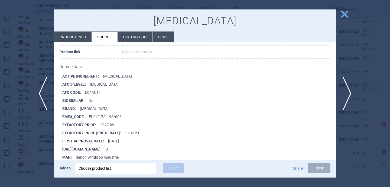
scroll to position [64, 0]
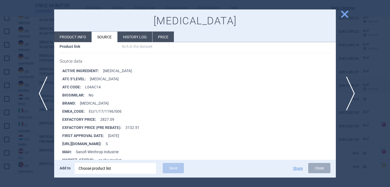
click at [350, 89] on span "next" at bounding box center [349, 94] width 12 height 34
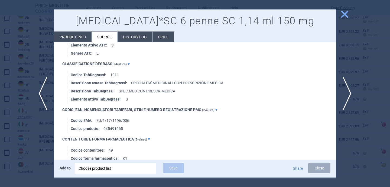
scroll to position [402, 0]
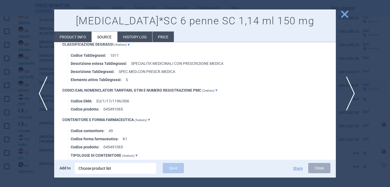
click at [351, 95] on span "next" at bounding box center [349, 94] width 12 height 34
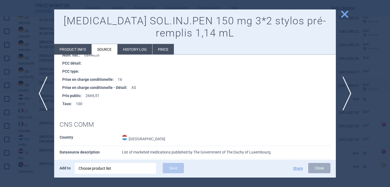
click at [77, 53] on li "Product info" at bounding box center [72, 49] width 37 height 11
select select "EUR"
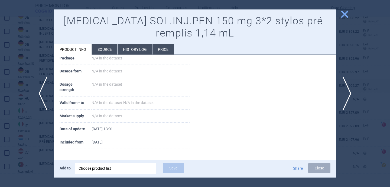
scroll to position [97, 0]
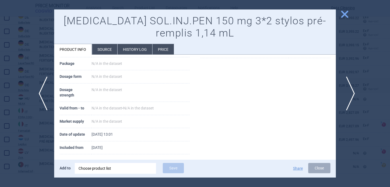
click at [350, 93] on span "next" at bounding box center [349, 94] width 12 height 34
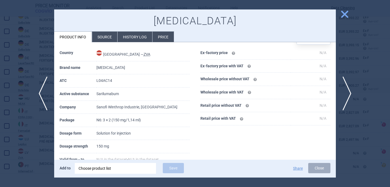
scroll to position [44, 0]
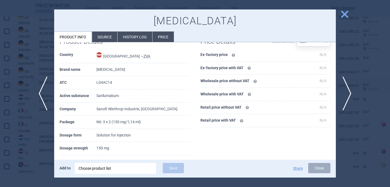
click at [109, 33] on li "Source" at bounding box center [104, 37] width 25 height 11
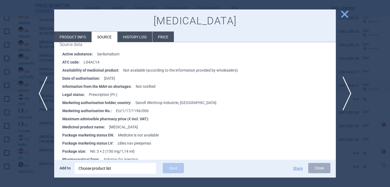
scroll to position [82, 0]
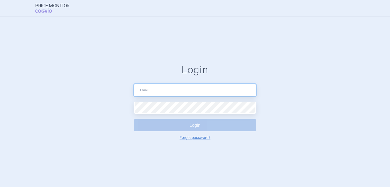
click at [169, 87] on input "text" at bounding box center [195, 90] width 122 height 12
type input "data.cleaning@cogvio.com"
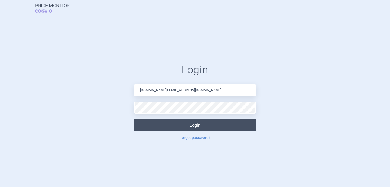
click at [184, 129] on button "Login" at bounding box center [195, 125] width 122 height 12
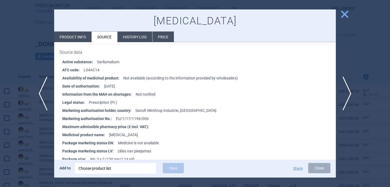
scroll to position [74, 0]
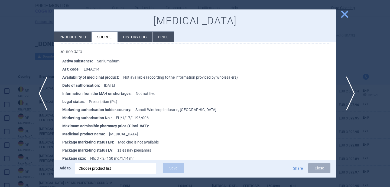
click at [351, 93] on span "next" at bounding box center [349, 94] width 12 height 34
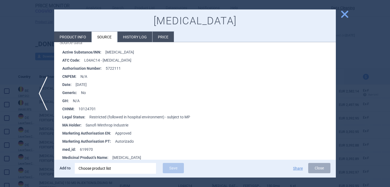
scroll to position [7, 0]
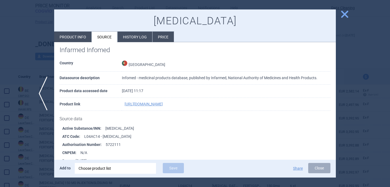
click at [80, 37] on li "Product info" at bounding box center [72, 37] width 37 height 11
select select "EUR"
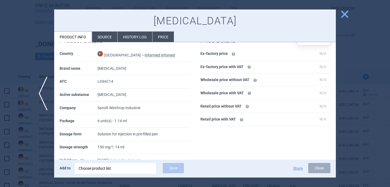
scroll to position [46, 0]
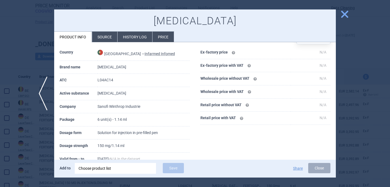
click at [41, 150] on div at bounding box center [195, 93] width 390 height 187
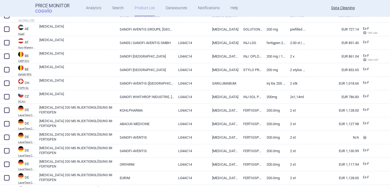
scroll to position [161, 0]
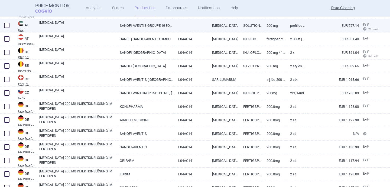
click at [82, 27] on link "[MEDICAL_DATA]" at bounding box center [77, 25] width 76 height 10
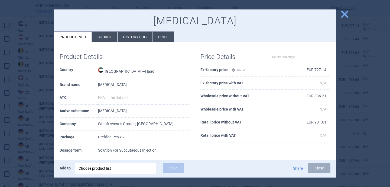
select select "EUR"
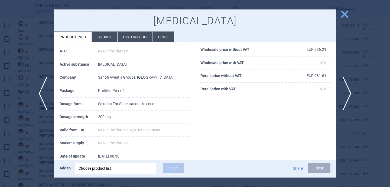
scroll to position [47, 0]
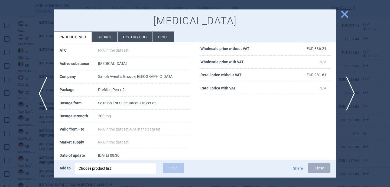
click at [354, 91] on span "next" at bounding box center [349, 94] width 12 height 34
click at [353, 93] on span "next" at bounding box center [349, 94] width 12 height 34
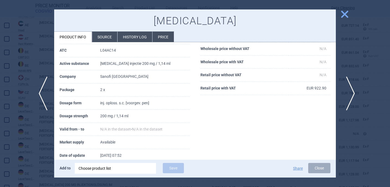
click at [353, 93] on span "next" at bounding box center [349, 94] width 12 height 34
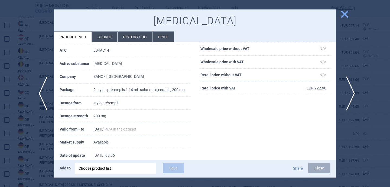
click at [353, 93] on span "next" at bounding box center [349, 94] width 12 height 34
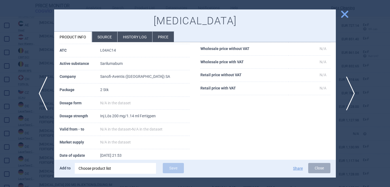
click at [353, 93] on span "next" at bounding box center [349, 94] width 12 height 34
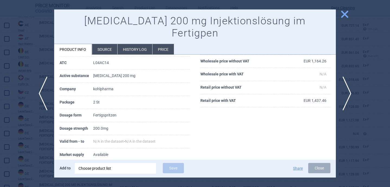
click at [35, 129] on div at bounding box center [195, 93] width 390 height 187
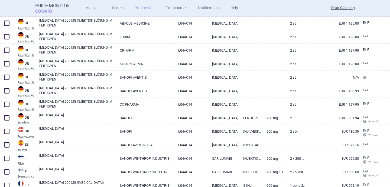
scroll to position [515, 0]
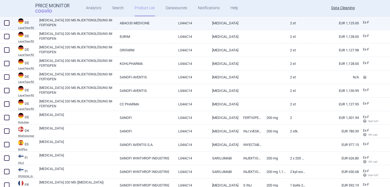
click at [170, 25] on link "ABACUS MEDICINE" at bounding box center [145, 23] width 59 height 13
select select "EUR"
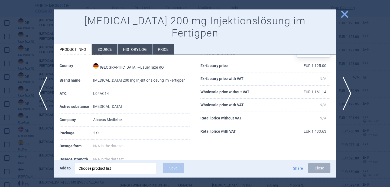
scroll to position [20, 0]
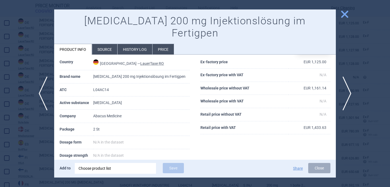
click at [37, 117] on div at bounding box center [195, 93] width 390 height 187
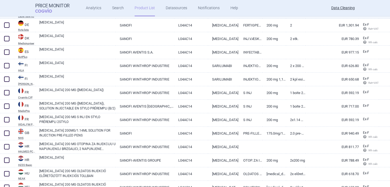
scroll to position [608, 0]
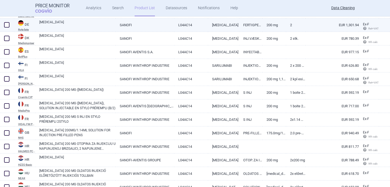
click at [93, 26] on link "[MEDICAL_DATA]" at bounding box center [77, 25] width 76 height 10
select select "EUR"
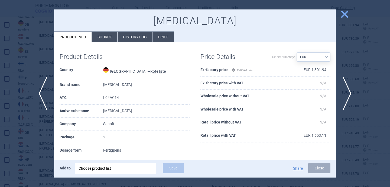
scroll to position [26, 0]
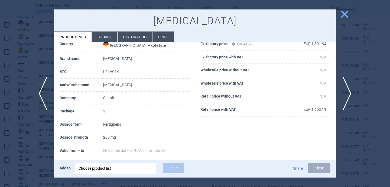
click at [40, 141] on div at bounding box center [195, 93] width 390 height 187
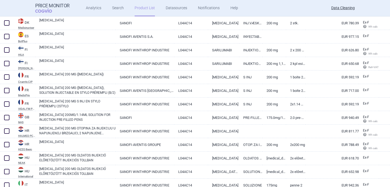
scroll to position [625, 0]
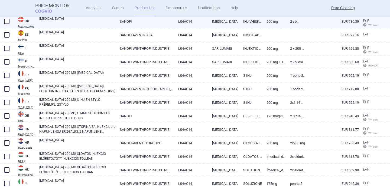
click at [71, 25] on link "[MEDICAL_DATA]" at bounding box center [77, 21] width 76 height 10
select select "EUR"
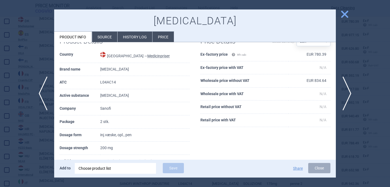
scroll to position [21, 0]
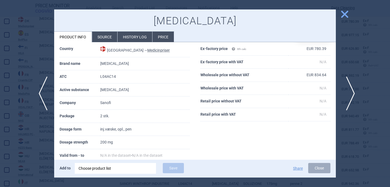
click at [350, 89] on span "next" at bounding box center [349, 94] width 12 height 34
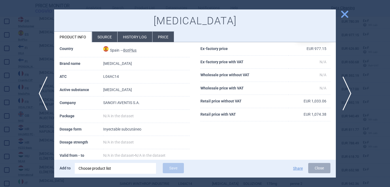
click at [110, 39] on li "Source" at bounding box center [104, 37] width 25 height 11
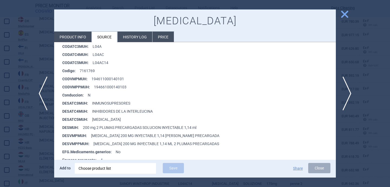
scroll to position [98, 0]
click at [352, 89] on span "next" at bounding box center [349, 94] width 12 height 34
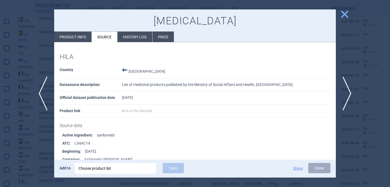
click at [80, 38] on li "Product info" at bounding box center [72, 37] width 37 height 11
select select "EUR"
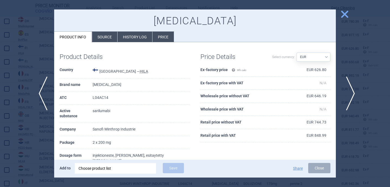
click at [348, 89] on span "next" at bounding box center [349, 94] width 12 height 34
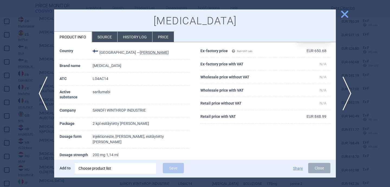
scroll to position [20, 0]
click at [351, 93] on span "next" at bounding box center [349, 94] width 12 height 34
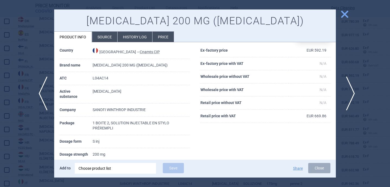
click at [352, 94] on span "next" at bounding box center [349, 94] width 12 height 34
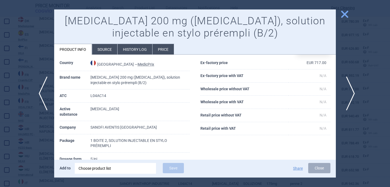
click at [348, 90] on span "next" at bounding box center [349, 94] width 12 height 34
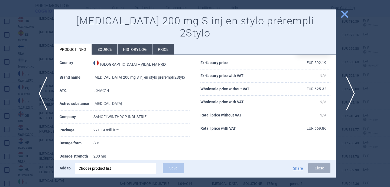
click at [347, 90] on span "next" at bounding box center [349, 94] width 12 height 34
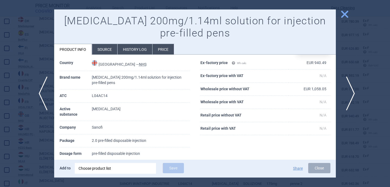
click at [349, 94] on span "next" at bounding box center [349, 94] width 12 height 34
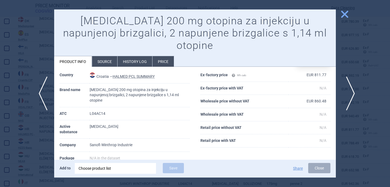
click at [347, 96] on span "next" at bounding box center [349, 94] width 12 height 34
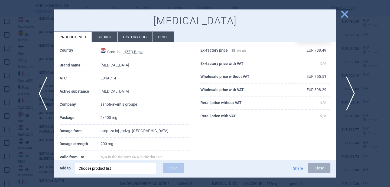
click at [348, 92] on span "next" at bounding box center [349, 94] width 12 height 34
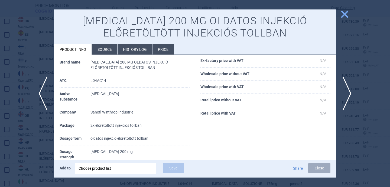
scroll to position [39, 0]
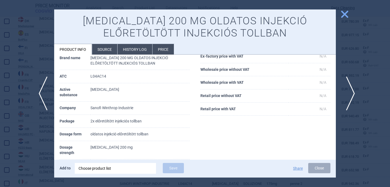
click at [349, 95] on span "next" at bounding box center [349, 94] width 12 height 34
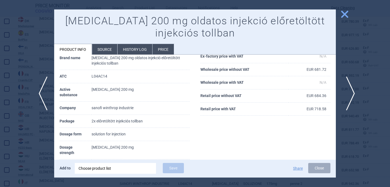
click at [352, 90] on span "next" at bounding box center [349, 94] width 12 height 34
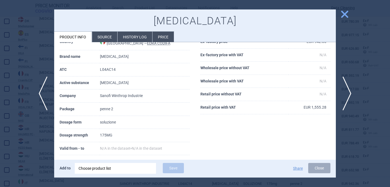
scroll to position [29, 0]
click at [108, 38] on li "Source" at bounding box center [104, 37] width 25 height 11
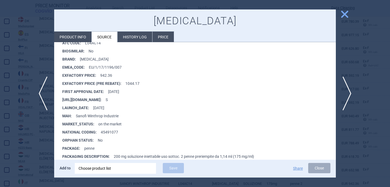
scroll to position [128, 0]
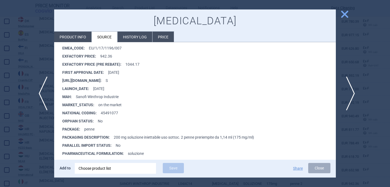
click at [348, 98] on span "next" at bounding box center [349, 94] width 12 height 34
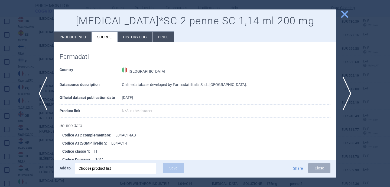
click at [70, 36] on li "Product info" at bounding box center [72, 37] width 37 height 11
select select "EUR"
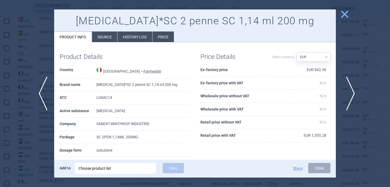
click at [351, 93] on span "next" at bounding box center [349, 94] width 12 height 34
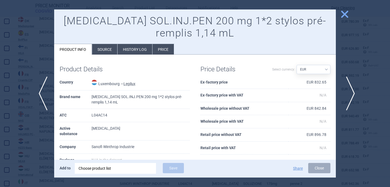
click at [351, 92] on span "next" at bounding box center [349, 94] width 12 height 34
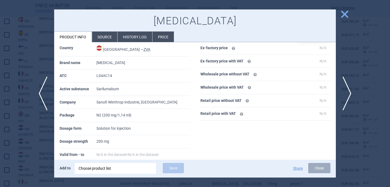
scroll to position [58, 0]
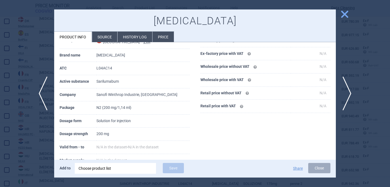
click at [105, 41] on li "Source" at bounding box center [104, 37] width 25 height 11
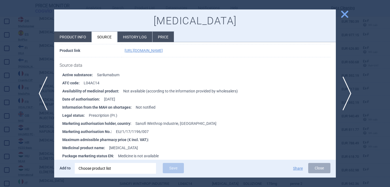
scroll to position [77, 0]
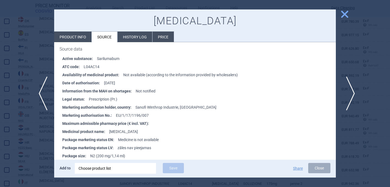
click at [352, 88] on span "next" at bounding box center [349, 94] width 12 height 34
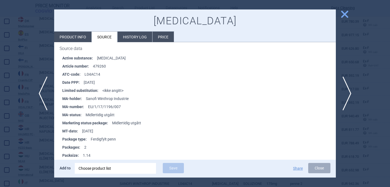
click at [83, 41] on li "Product info" at bounding box center [72, 37] width 37 height 11
select select "EUR"
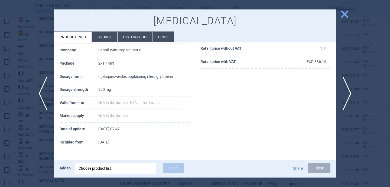
scroll to position [74, 0]
click at [347, 92] on span "next" at bounding box center [349, 94] width 12 height 34
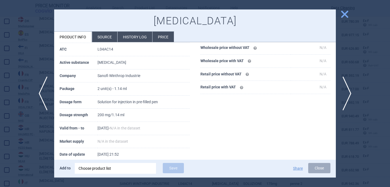
scroll to position [74, 0]
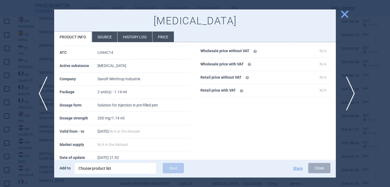
click at [350, 97] on span "next" at bounding box center [349, 94] width 12 height 34
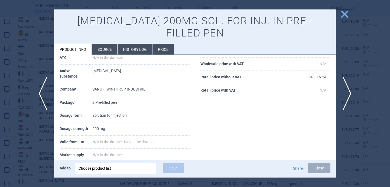
scroll to position [58, 0]
click at [350, 83] on span "next" at bounding box center [349, 94] width 12 height 34
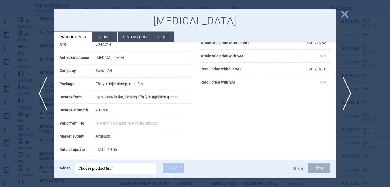
scroll to position [61, 0]
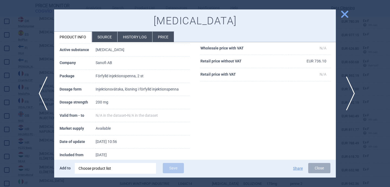
click at [349, 100] on span "next" at bounding box center [349, 94] width 12 height 34
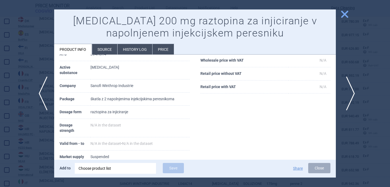
scroll to position [66, 0]
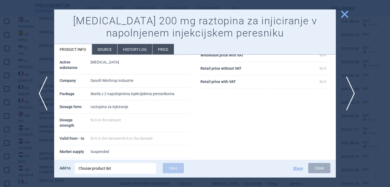
click at [350, 96] on span "next" at bounding box center [349, 94] width 12 height 34
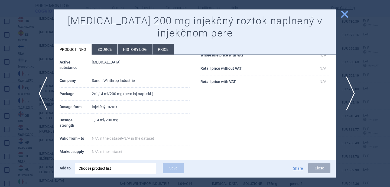
click at [350, 96] on span "next" at bounding box center [349, 94] width 12 height 34
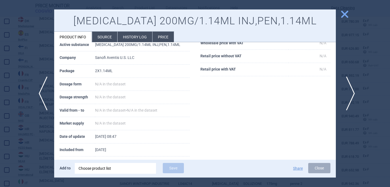
scroll to position [61, 0]
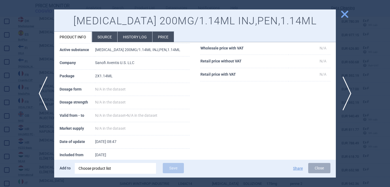
click at [38, 142] on div at bounding box center [195, 93] width 390 height 187
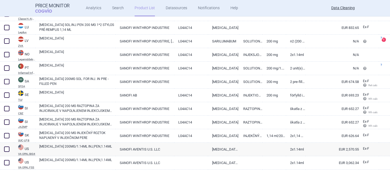
scroll to position [822, 0]
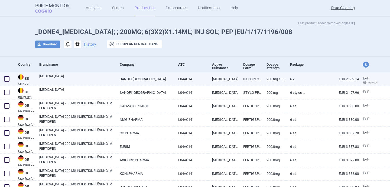
scroll to position [12, 0]
click at [73, 74] on link "[MEDICAL_DATA]" at bounding box center [77, 79] width 76 height 10
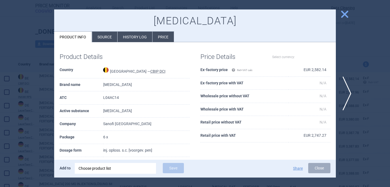
select select "EUR"
click at [351, 85] on span "next" at bounding box center [349, 94] width 12 height 34
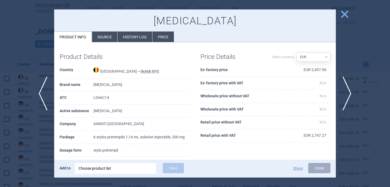
click at [36, 144] on div at bounding box center [195, 93] width 390 height 187
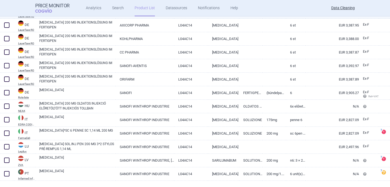
scroll to position [403, 0]
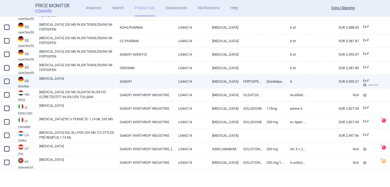
click at [86, 80] on link "[MEDICAL_DATA]" at bounding box center [77, 81] width 76 height 10
select select "EUR"
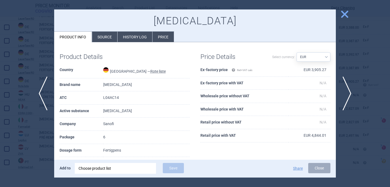
scroll to position [17, 0]
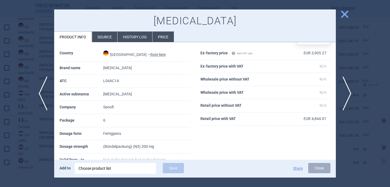
click at [24, 140] on div at bounding box center [195, 93] width 390 height 187
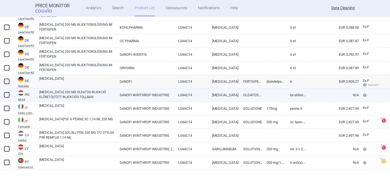
click at [80, 95] on link "[MEDICAL_DATA] 200 MG OLDATOS INJEKCIÓ ELŐRETÖLTÖTT INJEKCIÓS TOLLBAN" at bounding box center [77, 95] width 76 height 10
select select "EUR"
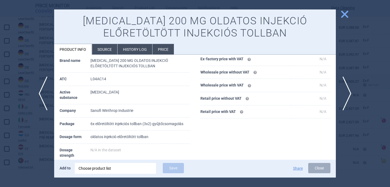
scroll to position [37, 0]
click at [43, 140] on div at bounding box center [195, 93] width 390 height 187
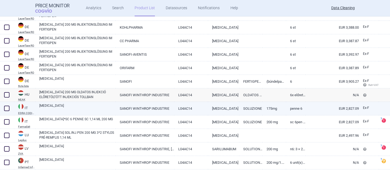
click at [81, 111] on link "[MEDICAL_DATA]" at bounding box center [77, 108] width 76 height 10
select select "EUR"
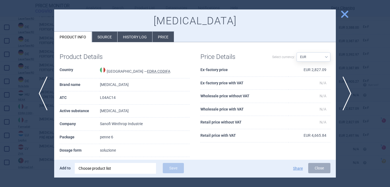
click at [103, 39] on li "Source" at bounding box center [104, 37] width 25 height 11
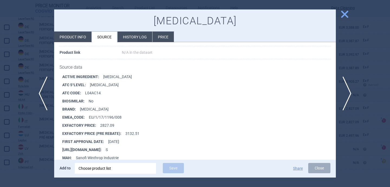
scroll to position [70, 0]
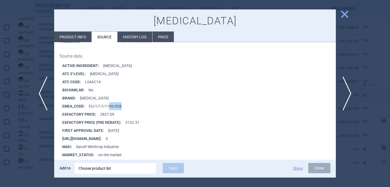
drag, startPoint x: 119, startPoint y: 106, endPoint x: 108, endPoint y: 106, distance: 11.4
click at [108, 106] on li "EMEA_CODE : EU/1/17/1196/008" at bounding box center [199, 106] width 274 height 8
click at [41, 147] on div at bounding box center [195, 93] width 390 height 187
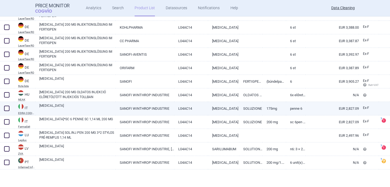
click at [82, 107] on link "[MEDICAL_DATA]" at bounding box center [77, 108] width 76 height 10
select select "EUR"
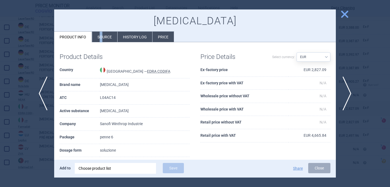
click at [101, 36] on li "Source" at bounding box center [104, 37] width 25 height 11
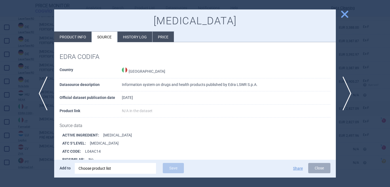
click at [109, 35] on li "Source" at bounding box center [104, 37] width 25 height 11
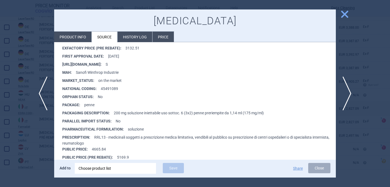
scroll to position [145, 0]
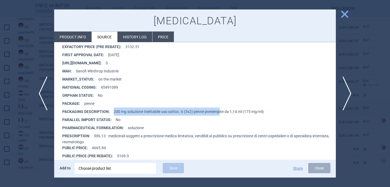
drag, startPoint x: 113, startPoint y: 111, endPoint x: 221, endPoint y: 111, distance: 107.3
click at [221, 111] on li "PACKAGING DESCRIPTION : 200 mg soluzione iniettabile uso sottoc. 6 (3x2) penne …" at bounding box center [199, 112] width 274 height 8
click at [346, 93] on span "next" at bounding box center [349, 94] width 12 height 34
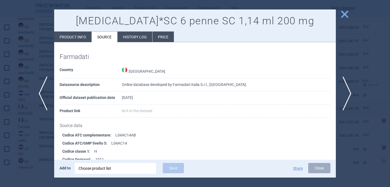
click at [82, 35] on li "Product info" at bounding box center [72, 37] width 37 height 11
select select "EUR"
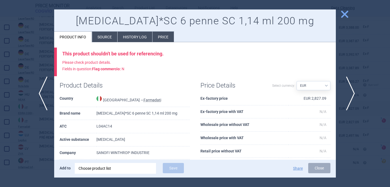
click at [352, 93] on span "next" at bounding box center [349, 94] width 12 height 34
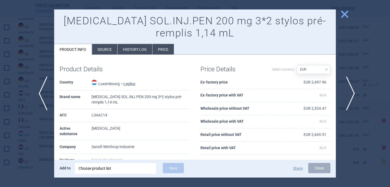
click at [351, 91] on span "next" at bounding box center [349, 94] width 12 height 34
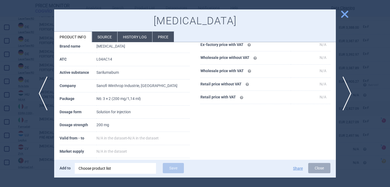
scroll to position [69, 0]
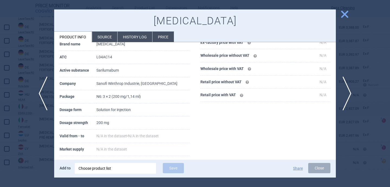
click at [100, 39] on li "Source" at bounding box center [104, 37] width 25 height 11
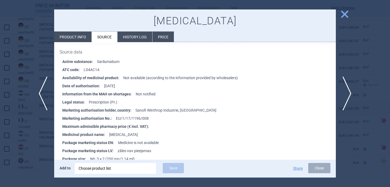
scroll to position [75, 0]
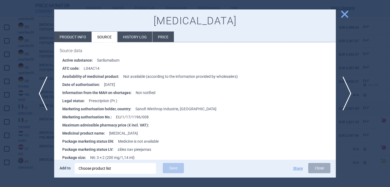
click at [38, 144] on div at bounding box center [195, 93] width 390 height 187
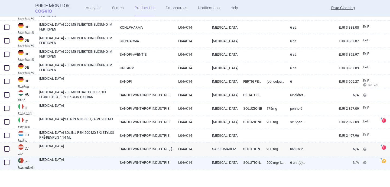
click at [50, 163] on link "[MEDICAL_DATA]" at bounding box center [77, 163] width 76 height 10
select select "EUR"
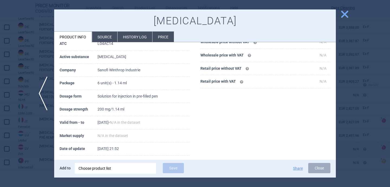
scroll to position [86, 0]
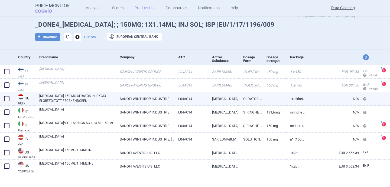
scroll to position [23, 0]
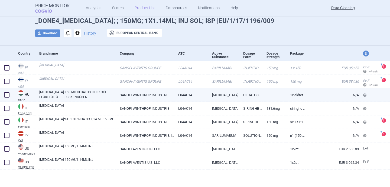
click at [90, 96] on link "KEVZARA 150 MG OLDATOS INJEKCIÓ ELŐRETÖLTÖTT FECSKENDŐBEN" at bounding box center [77, 95] width 76 height 10
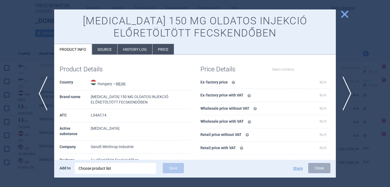
select select "EUR"
click at [101, 48] on li "Source" at bounding box center [104, 49] width 25 height 11
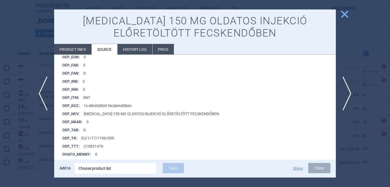
scroll to position [409, 0]
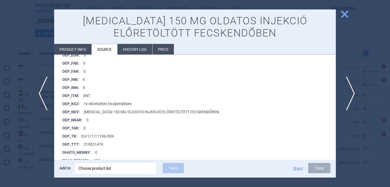
click at [355, 94] on span "next" at bounding box center [349, 94] width 12 height 34
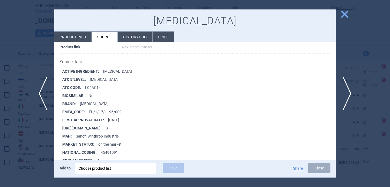
scroll to position [65, 0]
click at [351, 90] on span "next" at bounding box center [349, 94] width 12 height 34
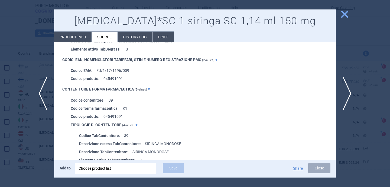
scroll to position [425, 0]
click at [347, 90] on span "next" at bounding box center [349, 94] width 12 height 34
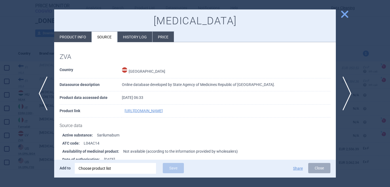
scroll to position [40, 0]
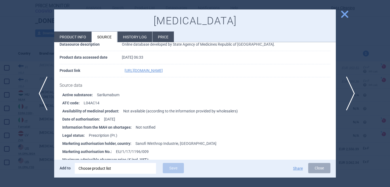
click at [354, 91] on span "next" at bounding box center [349, 94] width 12 height 34
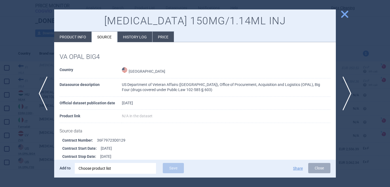
click at [79, 39] on li "Product info" at bounding box center [72, 37] width 37 height 11
select select "EUR"
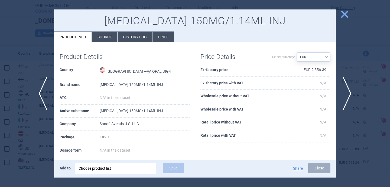
click at [44, 140] on div at bounding box center [195, 93] width 390 height 187
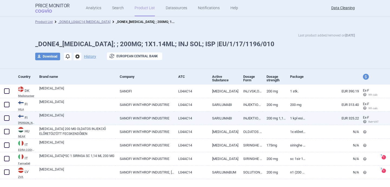
scroll to position [10, 0]
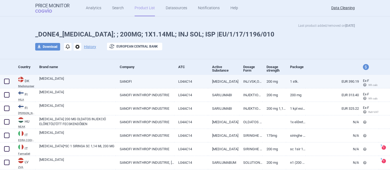
click at [80, 82] on link "[MEDICAL_DATA]" at bounding box center [77, 81] width 76 height 10
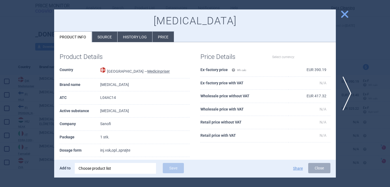
select select "EUR"
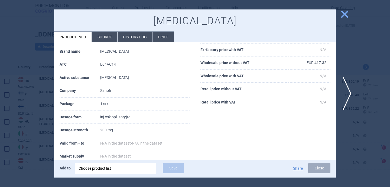
scroll to position [34, 0]
click at [108, 34] on li "Source" at bounding box center [104, 37] width 25 height 11
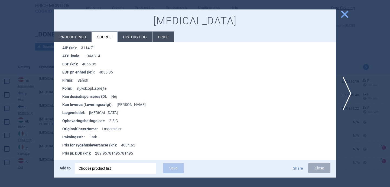
scroll to position [90, 0]
click at [24, 91] on div at bounding box center [195, 93] width 390 height 187
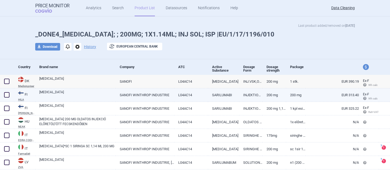
click at [55, 95] on link "[MEDICAL_DATA]" at bounding box center [77, 95] width 76 height 10
select select "EUR"
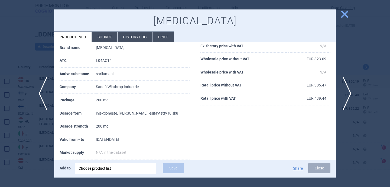
scroll to position [35, 0]
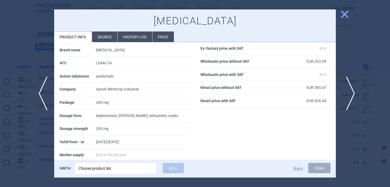
click at [348, 94] on span "next" at bounding box center [349, 94] width 12 height 34
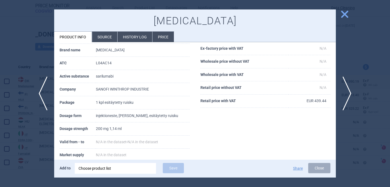
click at [343, 75] on div at bounding box center [195, 93] width 390 height 187
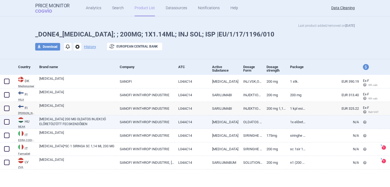
click at [113, 119] on link "KEVZARA 200 MG OLDATOS INJEKCIÓ ELŐRETÖLTÖTT FECSKENDŐBEN" at bounding box center [77, 122] width 76 height 10
select select "EUR"
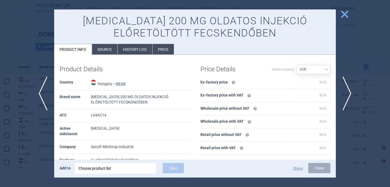
click at [110, 46] on li "Source" at bounding box center [104, 49] width 25 height 11
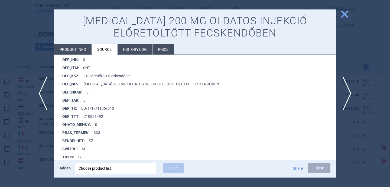
scroll to position [441, 0]
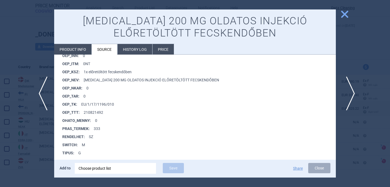
click at [350, 90] on span "next" at bounding box center [349, 94] width 12 height 34
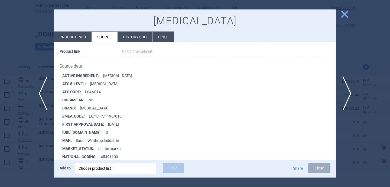
scroll to position [64, 0]
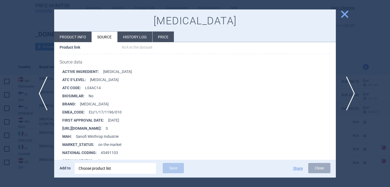
click at [347, 89] on span "next" at bounding box center [349, 94] width 12 height 34
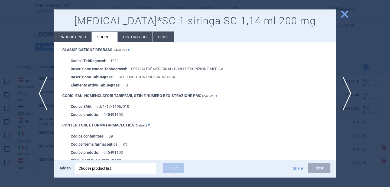
scroll to position [389, 0]
click at [348, 91] on span "next" at bounding box center [349, 94] width 12 height 34
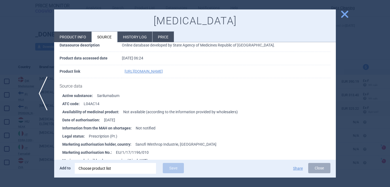
scroll to position [52, 0]
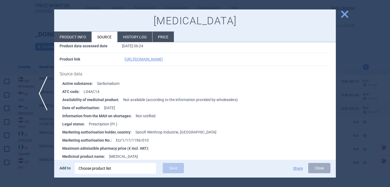
click at [34, 151] on div at bounding box center [195, 93] width 390 height 187
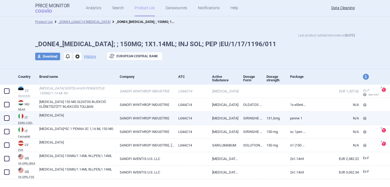
scroll to position [10, 0]
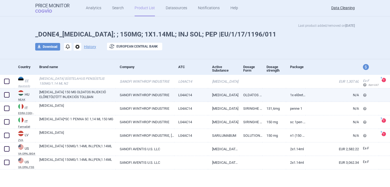
click at [88, 95] on link "[MEDICAL_DATA] 150 MG OLDATOS INJEKCIÓ ELŐRETÖLTÖTT INJEKCIÓS TOLLBAN" at bounding box center [77, 95] width 76 height 10
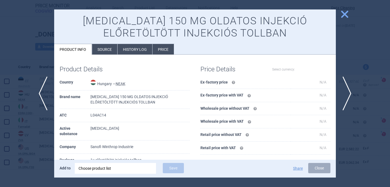
select select "EUR"
click at [109, 46] on li "Source" at bounding box center [104, 49] width 25 height 11
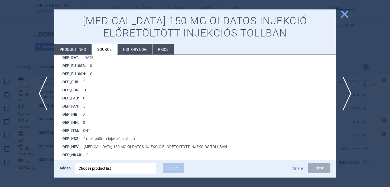
scroll to position [420, 0]
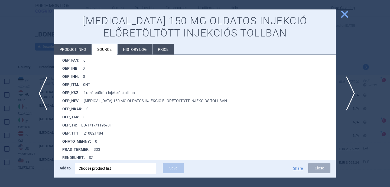
click at [349, 90] on span "next" at bounding box center [349, 94] width 12 height 34
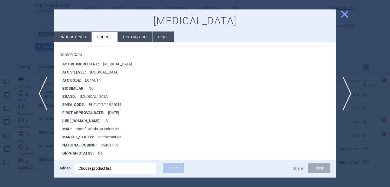
scroll to position [85, 0]
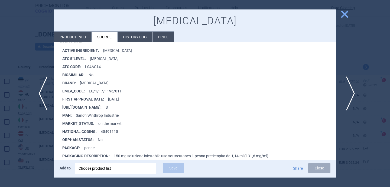
click at [349, 96] on span "next" at bounding box center [349, 94] width 12 height 34
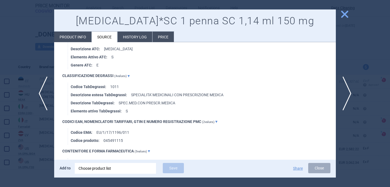
scroll to position [365, 0]
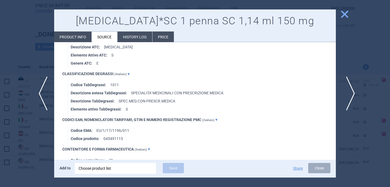
click at [349, 89] on span "next" at bounding box center [349, 94] width 12 height 34
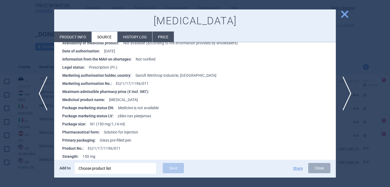
scroll to position [109, 0]
click at [351, 90] on span "next" at bounding box center [349, 94] width 12 height 34
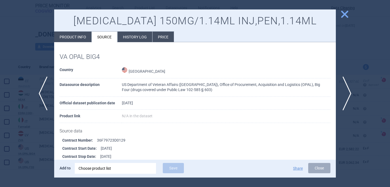
scroll to position [122, 0]
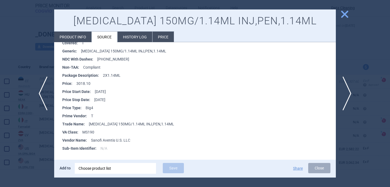
click at [27, 159] on div at bounding box center [195, 93] width 390 height 187
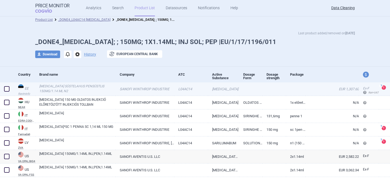
scroll to position [10, 0]
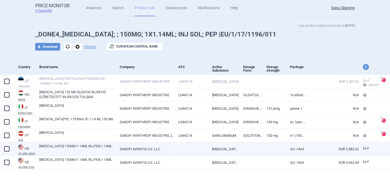
click at [93, 149] on link "KEVZARA 150MG/1.14ML INJ,PEN,1.14ML" at bounding box center [77, 149] width 76 height 10
select select "EUR"
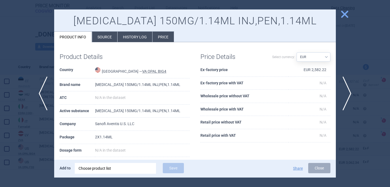
click at [41, 149] on div at bounding box center [195, 93] width 390 height 187
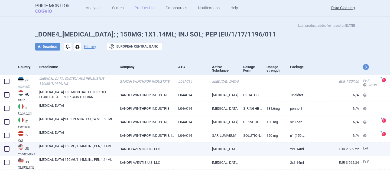
click at [8, 149] on span at bounding box center [6, 149] width 5 height 5
checkbox input "true"
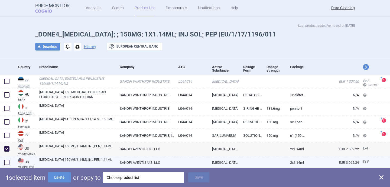
click at [8, 162] on span at bounding box center [6, 162] width 5 height 5
checkbox input "true"
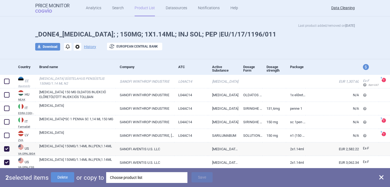
click at [150, 176] on div "Choose product list" at bounding box center [147, 178] width 74 height 11
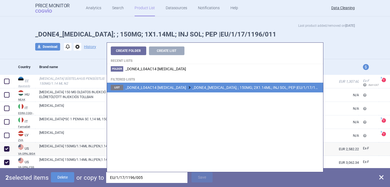
type input "EU/1/17/1196/005"
click at [195, 86] on span "_DONE4_L04AC14 SARILUMAB _DONE4_KEVZARA; ; 150MG; 2X1.14ML; INJ SOL; PEP |EU/1/…" at bounding box center [227, 88] width 205 height 4
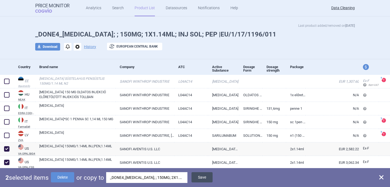
click at [204, 178] on button "Save" at bounding box center [202, 178] width 21 height 10
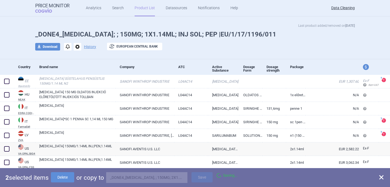
checkbox input "false"
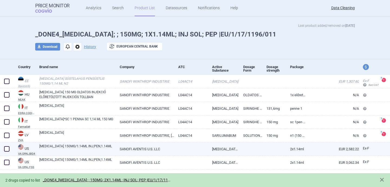
click at [9, 149] on span at bounding box center [7, 149] width 8 height 8
checkbox input "true"
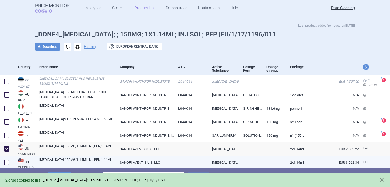
click at [9, 161] on span at bounding box center [6, 162] width 5 height 5
checkbox input "true"
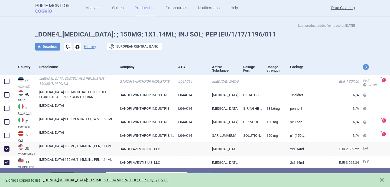
click at [63, 173] on button "Delete" at bounding box center [62, 178] width 23 height 10
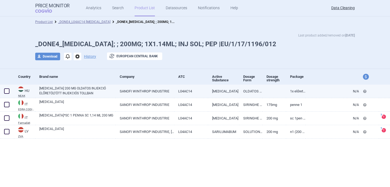
click at [95, 91] on link "[MEDICAL_DATA] 200 MG OLDATOS INJEKCIÓ ELŐRETÖLTÖTT INJEKCIÓS TOLLBAN" at bounding box center [77, 91] width 76 height 10
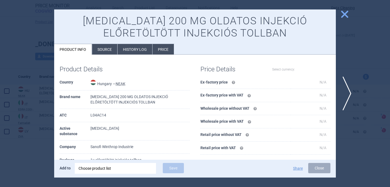
select select "EUR"
click at [108, 47] on li "Source" at bounding box center [104, 49] width 25 height 11
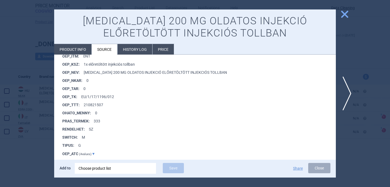
scroll to position [450, 0]
click at [351, 91] on span "next" at bounding box center [349, 94] width 12 height 34
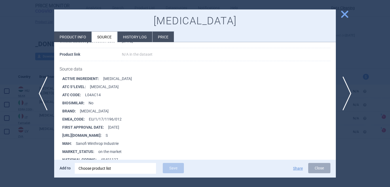
scroll to position [64, 0]
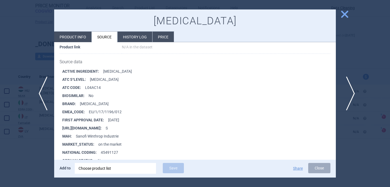
click at [351, 92] on span "next" at bounding box center [349, 94] width 12 height 34
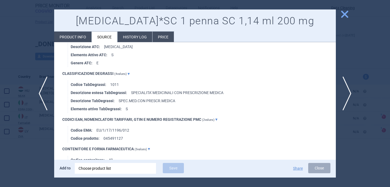
scroll to position [366, 0]
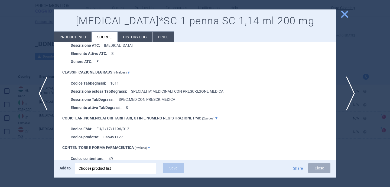
click at [348, 95] on span "next" at bounding box center [349, 94] width 12 height 34
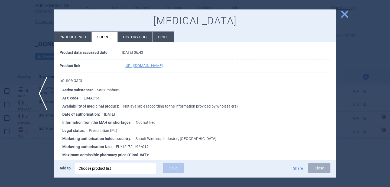
scroll to position [46, 0]
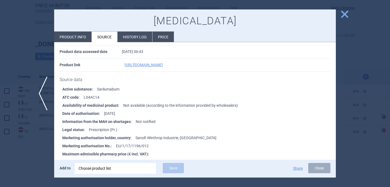
click at [36, 151] on div at bounding box center [195, 93] width 390 height 187
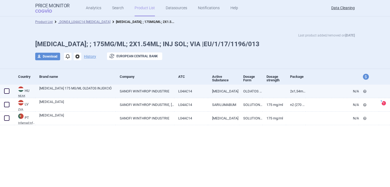
click at [80, 92] on link "[MEDICAL_DATA] 175 MG/ML OLDATOS INJEKCIÓ" at bounding box center [77, 91] width 76 height 10
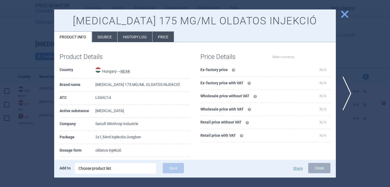
select select "EUR"
click at [104, 35] on li "Source" at bounding box center [104, 37] width 25 height 11
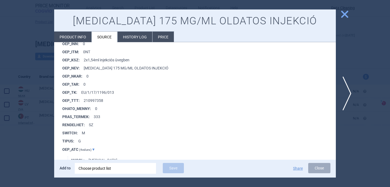
scroll to position [433, 0]
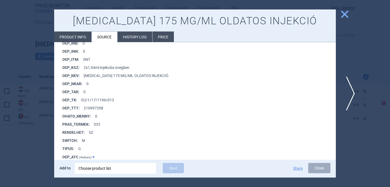
click at [351, 93] on span "next" at bounding box center [349, 94] width 12 height 34
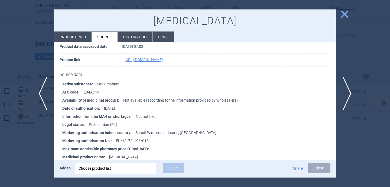
scroll to position [51, 0]
click at [348, 92] on span "next" at bounding box center [349, 94] width 12 height 34
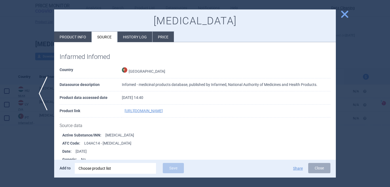
click at [75, 41] on li "Product info" at bounding box center [72, 37] width 37 height 11
select select "EUR"
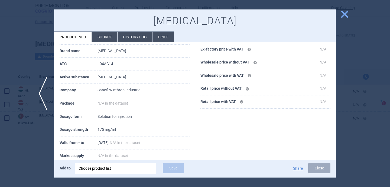
scroll to position [47, 0]
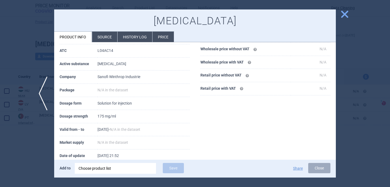
click at [24, 153] on div at bounding box center [195, 93] width 390 height 187
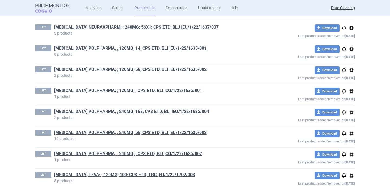
scroll to position [471, 0]
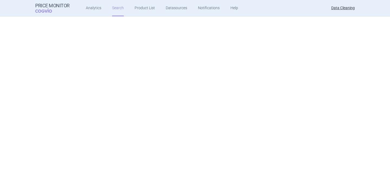
scroll to position [2018, 0]
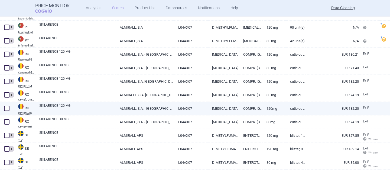
click at [85, 106] on link "SKILARENCE 120 MG" at bounding box center [77, 108] width 76 height 10
select select "EUR"
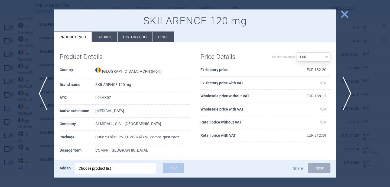
click at [100, 165] on div "Choose product list" at bounding box center [116, 168] width 74 height 11
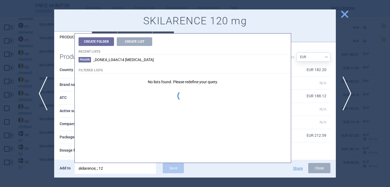
type input "skilarence; ; 120"
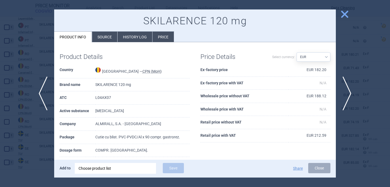
click at [58, 156] on div "Product Details Country [GEOGRAPHIC_DATA] — CPN (MoH) Brand name SKILARENCE 120…" at bounding box center [124, 138] width 141 height 181
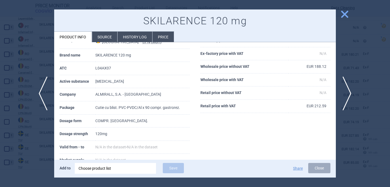
click at [96, 170] on div "Choose product list" at bounding box center [116, 168] width 74 height 11
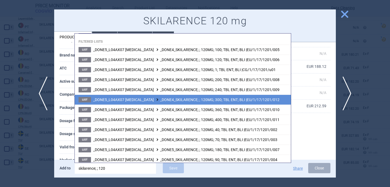
scroll to position [31, 0]
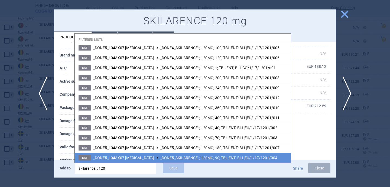
click at [178, 157] on span "_DONE5_L04AX07 DIMETHYL FUMARATE _DONE5_SKILARENCE; ; 120MG; 90; TBL ENT; BLI |…" at bounding box center [185, 158] width 184 height 4
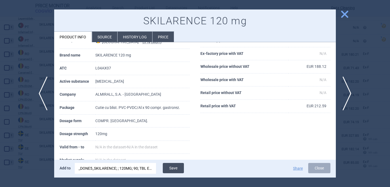
click at [177, 170] on button "Save" at bounding box center [173, 168] width 21 height 10
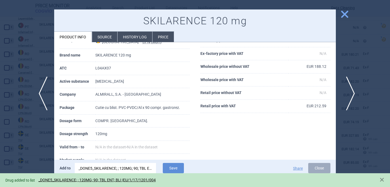
click at [351, 91] on span "next" at bounding box center [349, 94] width 12 height 34
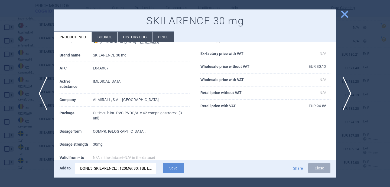
click at [122, 168] on div "_DONE5_SKILARENCE; ; 120MG; 90; TBL ENT; BLI |EU/1/17/1201/004" at bounding box center [116, 168] width 74 height 11
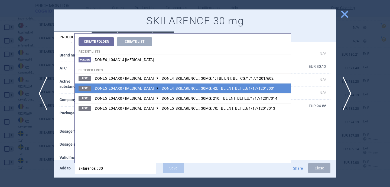
type input "skilarence; ; 30"
click at [193, 88] on span "_DONE5_L04AX07 DIMETHYL FUMARATE _DONE4_SKILARENCE; ; 30MG; 42; TBL ENT; BLI |E…" at bounding box center [184, 88] width 182 height 4
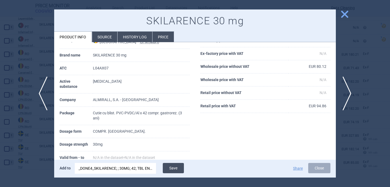
click at [177, 166] on button "Save" at bounding box center [173, 168] width 21 height 10
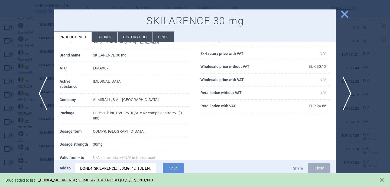
click at [40, 154] on div at bounding box center [195, 93] width 390 height 187
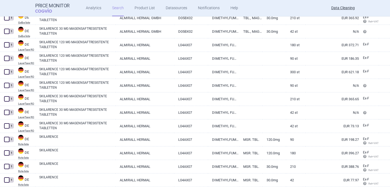
scroll to position [91, 0]
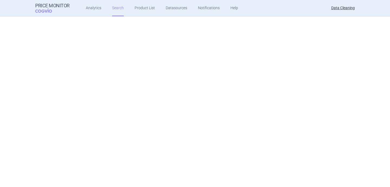
select select "brandName"
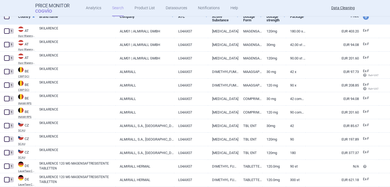
scroll to position [0, 0]
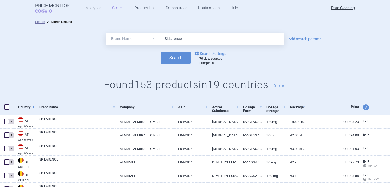
click at [180, 40] on input "Skilarence" at bounding box center [221, 39] width 125 height 12
paste input "Rixathon"
type input "Rixathon"
click at [173, 57] on button "Search" at bounding box center [176, 58] width 30 height 12
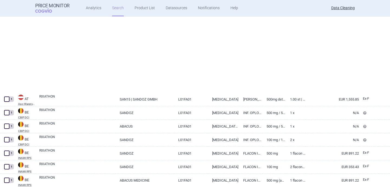
select select "brandName"
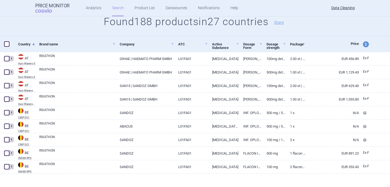
scroll to position [10, 0]
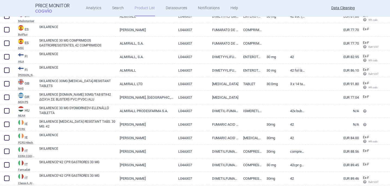
scroll to position [279, 0]
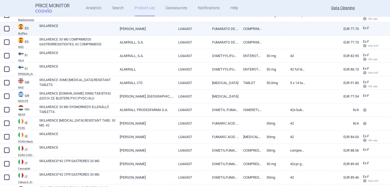
click at [92, 30] on link "SKILARENCE" at bounding box center [77, 29] width 76 height 10
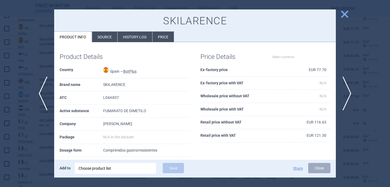
select select "EUR"
click at [106, 37] on li "Source" at bounding box center [104, 37] width 25 height 11
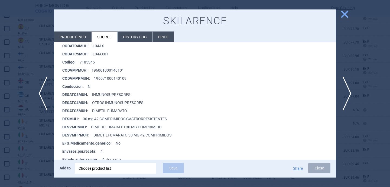
scroll to position [106, 0]
click at [38, 148] on div at bounding box center [195, 93] width 390 height 187
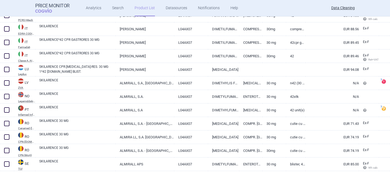
scroll to position [403, 0]
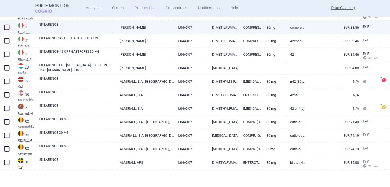
click at [82, 27] on link "SKILARENCE" at bounding box center [77, 27] width 76 height 10
select select "EUR"
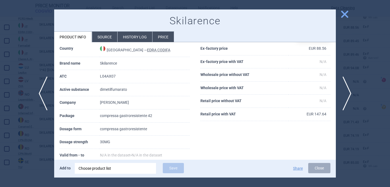
scroll to position [22, 0]
click at [39, 155] on div at bounding box center [195, 93] width 390 height 187
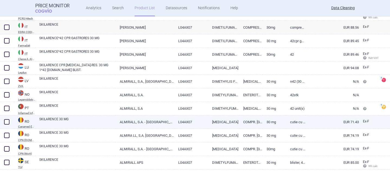
click at [112, 124] on link "SKILARENCE 30 MG" at bounding box center [77, 122] width 76 height 10
select select "EUR"
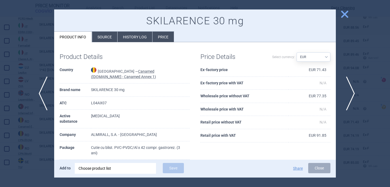
click at [349, 92] on span "next" at bounding box center [349, 94] width 12 height 34
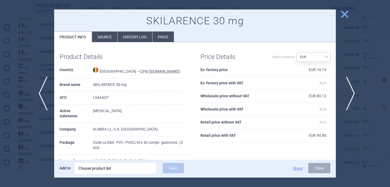
click at [349, 92] on span "next" at bounding box center [349, 94] width 12 height 34
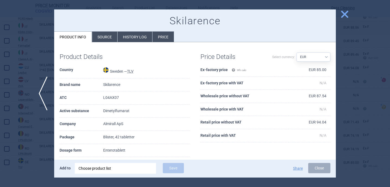
click at [347, 70] on div at bounding box center [195, 93] width 390 height 187
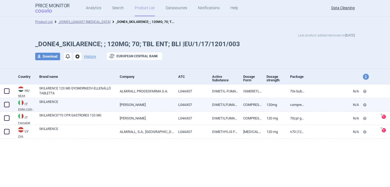
click at [113, 101] on link "SKILARENCE" at bounding box center [77, 105] width 76 height 10
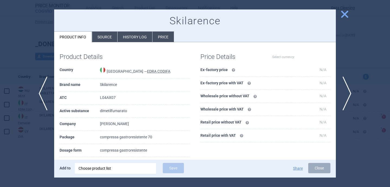
select select "EUR"
click at [28, 171] on div at bounding box center [195, 93] width 390 height 187
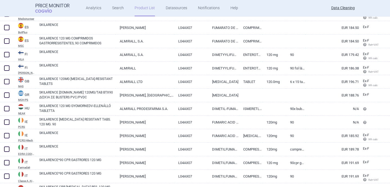
scroll to position [308, 0]
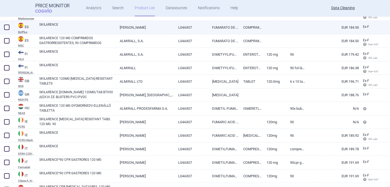
click at [160, 27] on link "[PERSON_NAME]" at bounding box center [145, 27] width 59 height 13
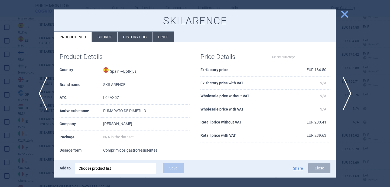
select select "EUR"
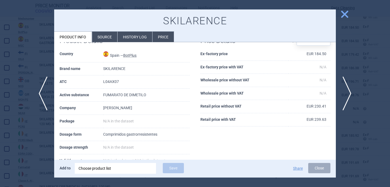
scroll to position [21, 0]
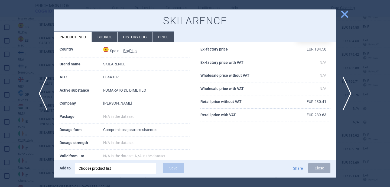
click at [108, 38] on li "Source" at bounding box center [104, 37] width 25 height 11
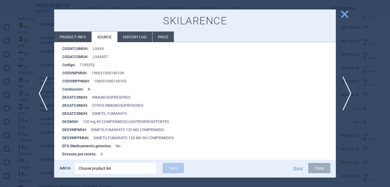
scroll to position [106, 0]
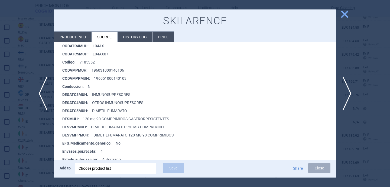
click at [29, 156] on div at bounding box center [195, 93] width 390 height 187
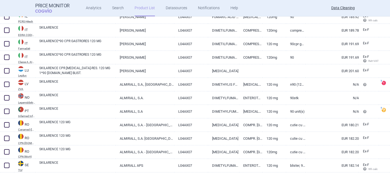
scroll to position [430, 0]
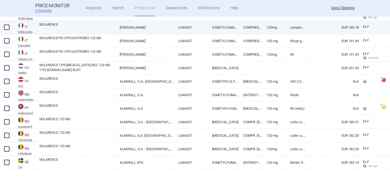
click at [84, 27] on link "SKILARENCE" at bounding box center [77, 27] width 76 height 10
select select "EUR"
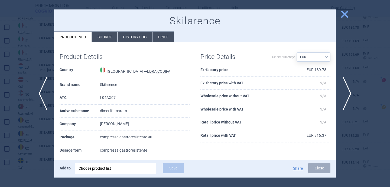
click at [43, 125] on div at bounding box center [195, 93] width 390 height 187
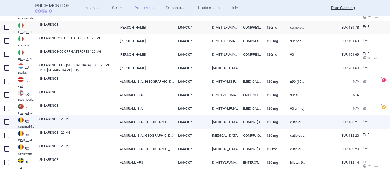
click at [113, 122] on link "SKILARENCE 120 MG" at bounding box center [77, 122] width 76 height 10
select select "EUR"
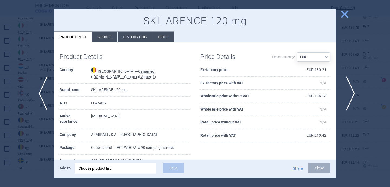
click at [351, 95] on span "next" at bounding box center [349, 94] width 12 height 34
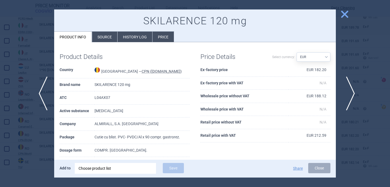
click at [351, 95] on span "next" at bounding box center [349, 94] width 12 height 34
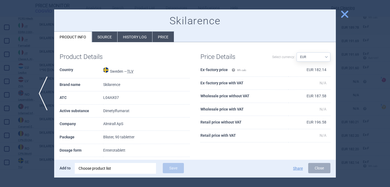
click at [345, 70] on div at bounding box center [195, 93] width 390 height 187
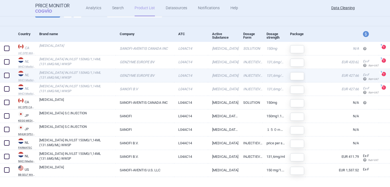
scroll to position [50, 0]
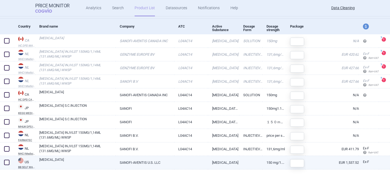
click at [83, 163] on link "[MEDICAL_DATA]" at bounding box center [77, 163] width 76 height 10
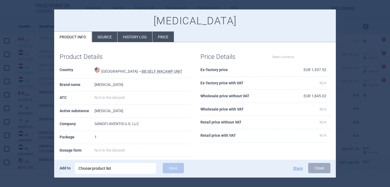
select select "EUR"
click at [106, 41] on li "Source" at bounding box center [104, 37] width 25 height 11
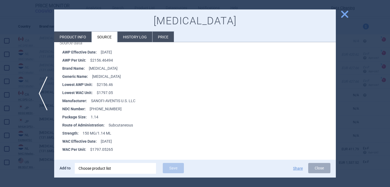
scroll to position [89, 0]
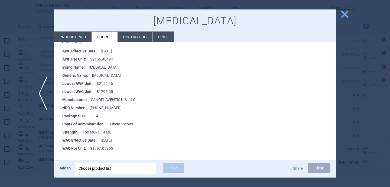
click at [43, 151] on div at bounding box center [195, 93] width 390 height 187
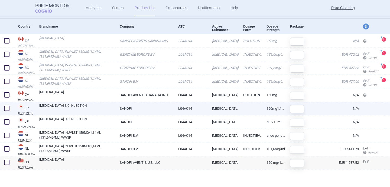
click at [66, 110] on link "[MEDICAL_DATA] S.C.INJECTION" at bounding box center [77, 108] width 76 height 10
select select "EUR"
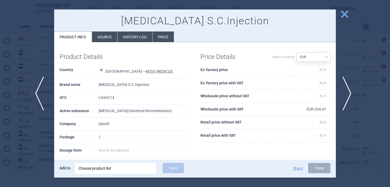
click at [40, 92] on span "previous" at bounding box center [41, 94] width 12 height 34
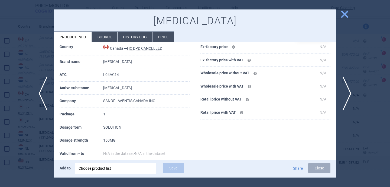
scroll to position [30, 0]
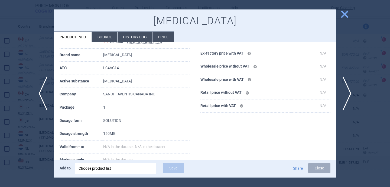
click at [36, 143] on div at bounding box center [195, 93] width 390 height 187
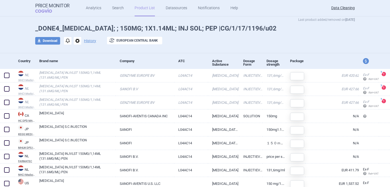
scroll to position [37, 0]
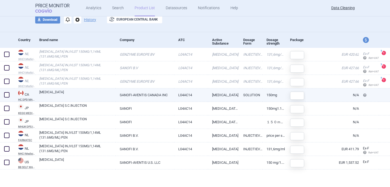
click at [95, 94] on link "[MEDICAL_DATA]" at bounding box center [77, 95] width 76 height 10
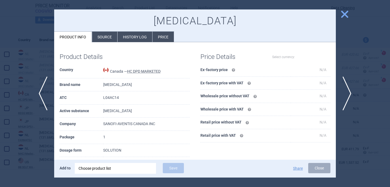
select select "EUR"
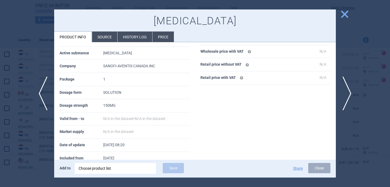
scroll to position [59, 0]
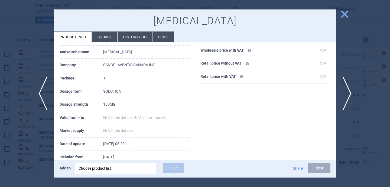
click at [106, 33] on li "Source" at bounding box center [104, 37] width 25 height 11
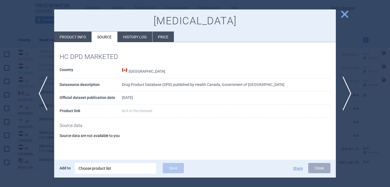
click at [83, 40] on li "Product info" at bounding box center [72, 37] width 37 height 11
select select "EUR"
click at [28, 147] on div at bounding box center [195, 93] width 390 height 187
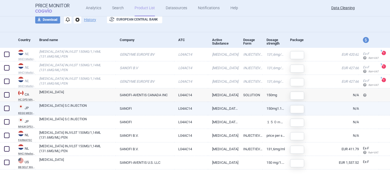
click at [78, 109] on link "[MEDICAL_DATA] S.C.INJECTION" at bounding box center [77, 108] width 76 height 10
select select "EUR"
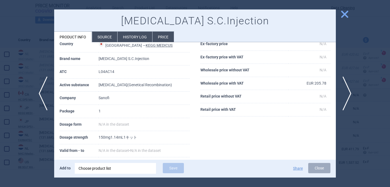
scroll to position [27, 0]
click at [108, 34] on li "Source" at bounding box center [104, 37] width 25 height 11
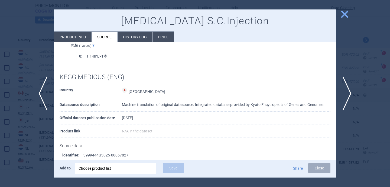
scroll to position [645, 0]
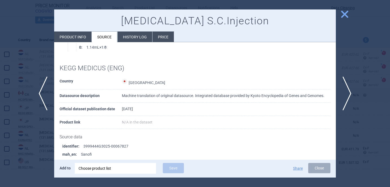
click at [48, 143] on div at bounding box center [195, 93] width 390 height 187
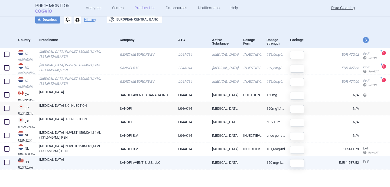
click at [61, 163] on link "[MEDICAL_DATA]" at bounding box center [77, 163] width 76 height 10
select select "EUR"
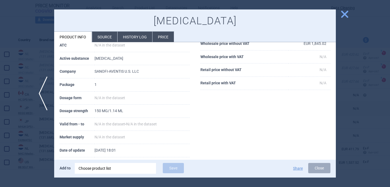
scroll to position [55, 0]
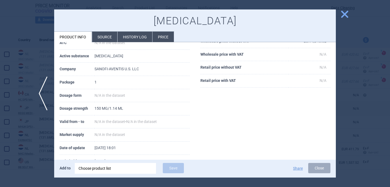
click at [108, 32] on li "Source" at bounding box center [104, 37] width 25 height 11
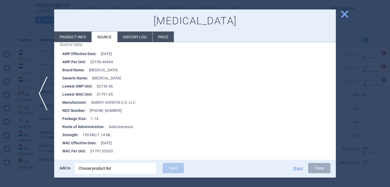
scroll to position [89, 0]
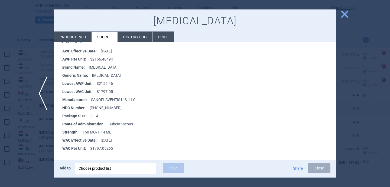
click at [47, 147] on div at bounding box center [195, 93] width 390 height 187
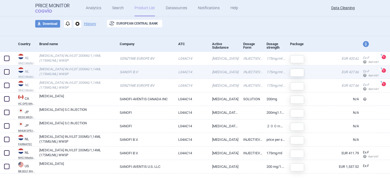
scroll to position [37, 0]
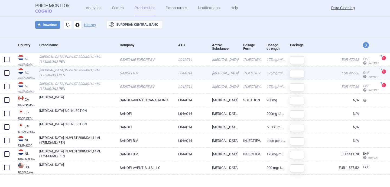
scroll to position [37, 0]
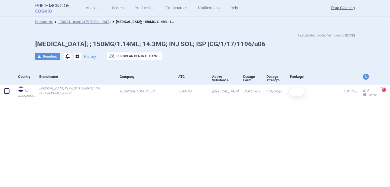
click at [78, 57] on span "options" at bounding box center [78, 57] width 8 height 8
click at [77, 90] on button "Delete" at bounding box center [77, 89] width 17 height 8
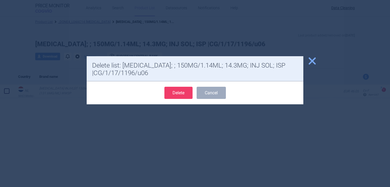
click at [180, 95] on button "Delete" at bounding box center [178, 93] width 28 height 12
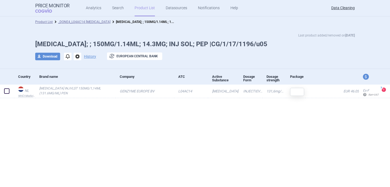
click at [78, 57] on span "options" at bounding box center [78, 57] width 8 height 8
click at [80, 89] on button "Delete" at bounding box center [77, 89] width 17 height 8
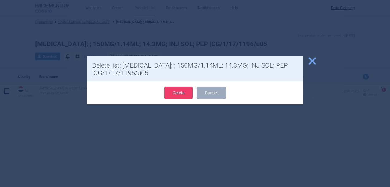
click at [180, 96] on button "Delete" at bounding box center [178, 93] width 28 height 12
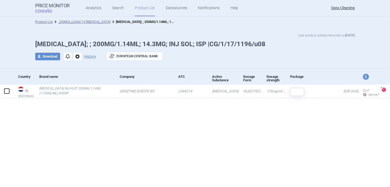
click at [76, 57] on span "options" at bounding box center [78, 57] width 8 height 8
click at [81, 90] on button "Delete" at bounding box center [77, 89] width 17 height 8
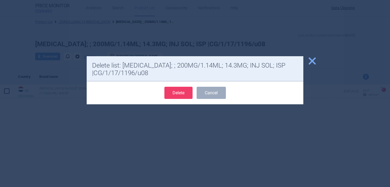
click at [183, 92] on button "Delete" at bounding box center [178, 93] width 28 height 12
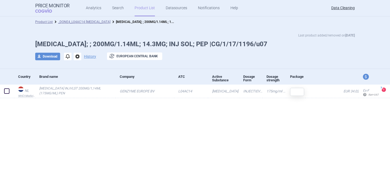
click at [76, 57] on span "options" at bounding box center [78, 57] width 8 height 8
click at [82, 86] on button "Delete" at bounding box center [77, 89] width 17 height 8
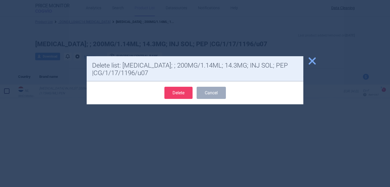
click at [191, 96] on button "Delete" at bounding box center [178, 93] width 28 height 12
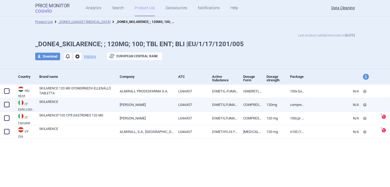
click at [82, 104] on link "SKILARENCE" at bounding box center [77, 105] width 76 height 10
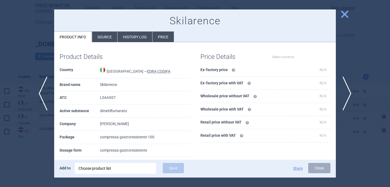
select select "EUR"
click at [33, 153] on div at bounding box center [195, 93] width 390 height 187
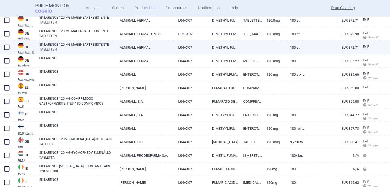
scroll to position [144, 0]
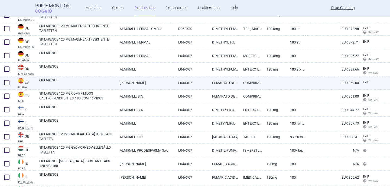
click at [120, 83] on link "[PERSON_NAME]" at bounding box center [145, 82] width 59 height 13
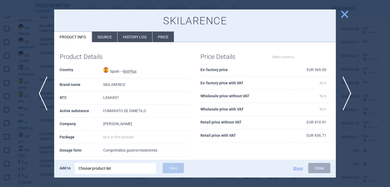
select select "EUR"
click at [106, 39] on li "Source" at bounding box center [104, 37] width 25 height 11
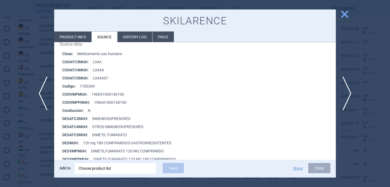
scroll to position [84, 0]
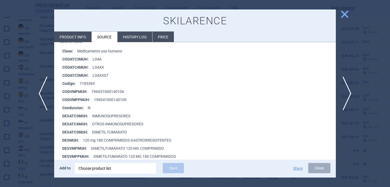
click at [37, 148] on div at bounding box center [195, 93] width 390 height 187
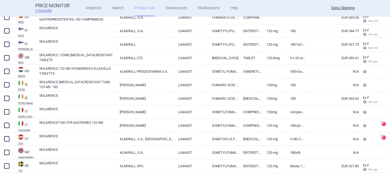
scroll to position [226, 0]
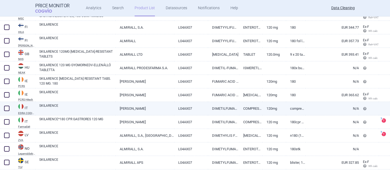
click at [78, 107] on link "SKILARENCE" at bounding box center [77, 108] width 76 height 10
select select "EUR"
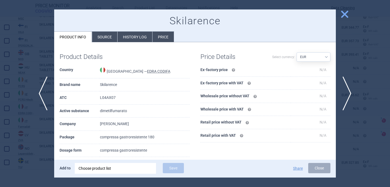
scroll to position [7, 0]
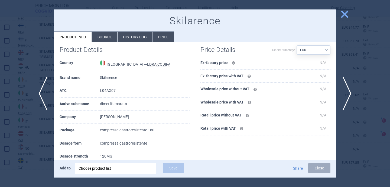
click at [39, 141] on div at bounding box center [195, 93] width 390 height 187
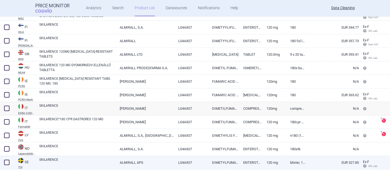
click at [86, 162] on link "SKILARENCE" at bounding box center [77, 163] width 76 height 10
select select "EUR"
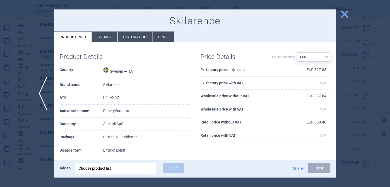
click at [46, 171] on div at bounding box center [195, 93] width 390 height 187
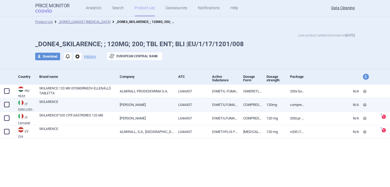
click at [107, 105] on link "SKILARENCE" at bounding box center [77, 105] width 76 height 10
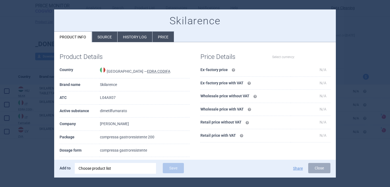
select select "EUR"
click at [41, 156] on div at bounding box center [195, 93] width 390 height 187
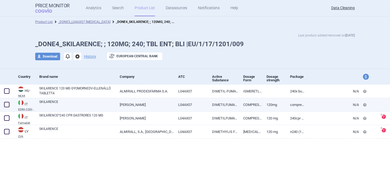
click at [160, 106] on link "[PERSON_NAME]" at bounding box center [145, 104] width 59 height 13
select select "EUR"
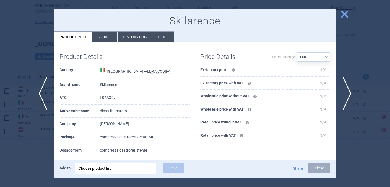
click at [27, 165] on div at bounding box center [195, 93] width 390 height 187
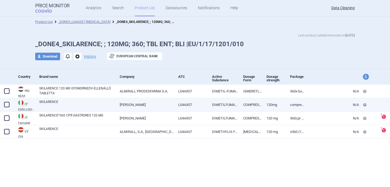
click at [127, 101] on link "[PERSON_NAME]" at bounding box center [145, 104] width 59 height 13
select select "EUR"
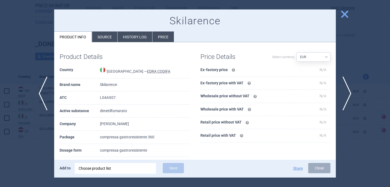
click at [32, 163] on div at bounding box center [195, 93] width 390 height 187
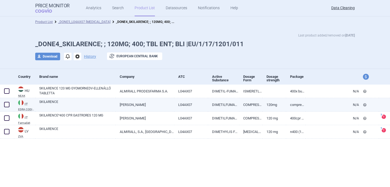
click at [108, 108] on link "SKILARENCE" at bounding box center [77, 105] width 76 height 10
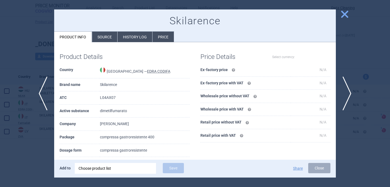
select select "EUR"
click at [37, 164] on div at bounding box center [195, 93] width 390 height 187
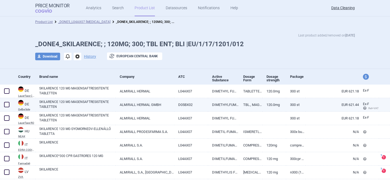
scroll to position [10, 0]
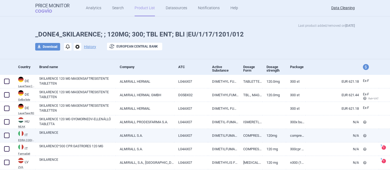
click at [257, 136] on link "COMPRESSA GASTRORESISTENTE" at bounding box center [250, 135] width 23 height 13
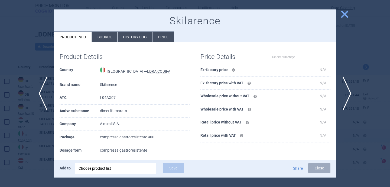
select select "EUR"
click at [364, 113] on div at bounding box center [195, 93] width 390 height 187
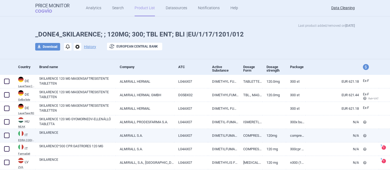
click at [84, 134] on link "SKILARENCE" at bounding box center [77, 136] width 76 height 10
select select "EUR"
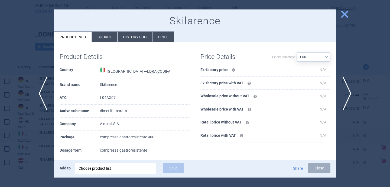
click at [108, 37] on li "Source" at bounding box center [104, 37] width 25 height 11
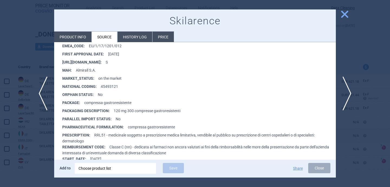
scroll to position [132, 0]
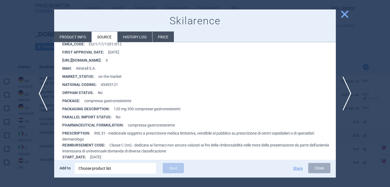
click at [40, 142] on div at bounding box center [195, 93] width 390 height 187
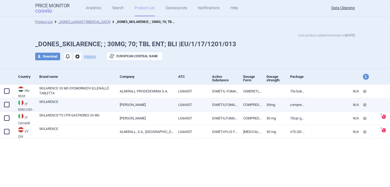
click at [126, 102] on link "[PERSON_NAME]" at bounding box center [145, 104] width 59 height 13
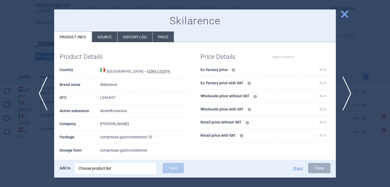
select select "EUR"
click at [29, 161] on div at bounding box center [195, 93] width 390 height 187
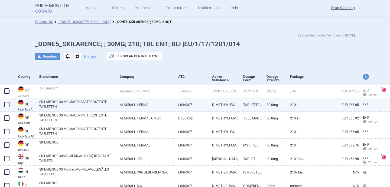
scroll to position [50, 0]
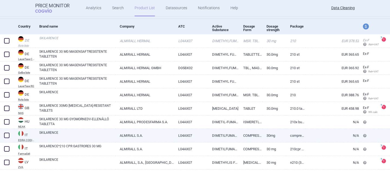
click at [201, 135] on link "L04AX07" at bounding box center [191, 135] width 34 height 13
select select "EUR"
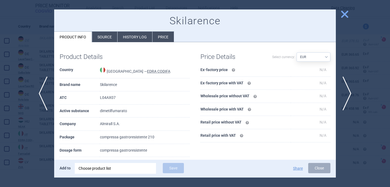
click at [47, 148] on div at bounding box center [195, 93] width 390 height 187
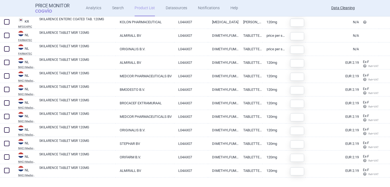
scroll to position [91, 0]
